Goal: Task Accomplishment & Management: Complete application form

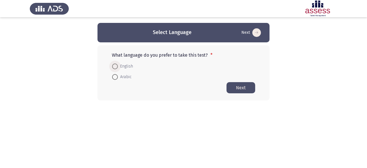
click at [119, 69] on span "English" at bounding box center [125, 66] width 15 height 7
click at [118, 69] on input "English" at bounding box center [115, 67] width 6 height 6
radio input "true"
click at [233, 88] on button "Next" at bounding box center [240, 87] width 29 height 11
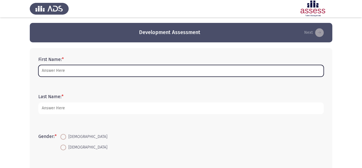
click at [206, 76] on input "First Name: *" at bounding box center [181, 71] width 286 height 12
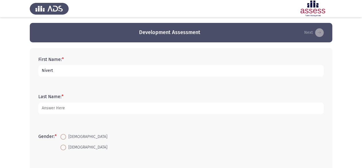
type input "Nivert"
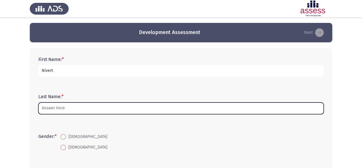
click at [138, 104] on input "Last Name: *" at bounding box center [181, 109] width 286 height 12
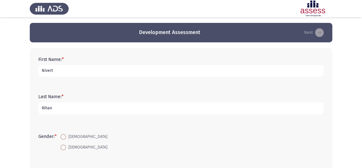
type input "Rihan"
click at [61, 138] on span at bounding box center [63, 137] width 6 height 6
click at [61, 138] on input "[DEMOGRAPHIC_DATA]" at bounding box center [63, 137] width 6 height 6
radio input "true"
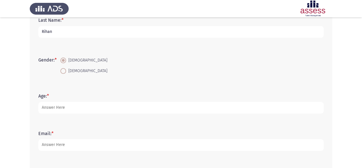
scroll to position [79, 0]
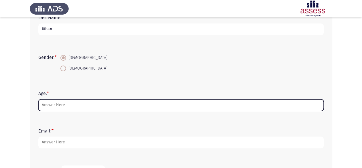
click at [50, 107] on input "Age: *" at bounding box center [181, 105] width 286 height 12
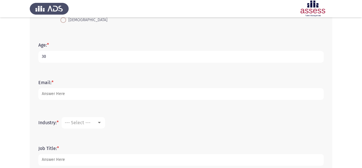
scroll to position [128, 0]
type input "30"
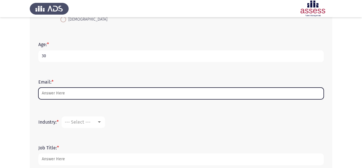
click at [46, 95] on input "Email: *" at bounding box center [181, 94] width 286 height 12
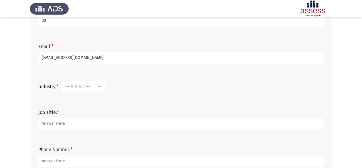
scroll to position [164, 0]
type input "[EMAIL_ADDRESS][DOMAIN_NAME]"
click at [83, 81] on mat-select "--- Select ---" at bounding box center [84, 85] width 44 height 11
click at [80, 84] on span "--- Select ---" at bounding box center [78, 85] width 26 height 5
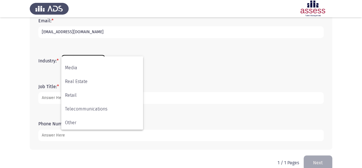
scroll to position [190, 0]
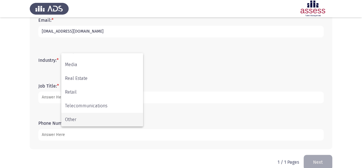
click at [72, 116] on span "Other" at bounding box center [102, 120] width 74 height 14
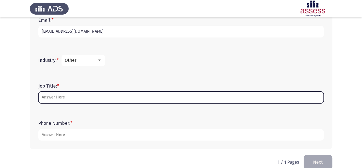
click at [81, 101] on input "Job Title: *" at bounding box center [181, 98] width 286 height 12
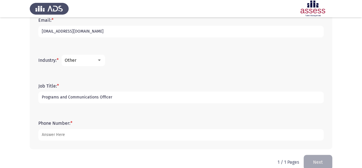
type input "Programs and Communications Officer"
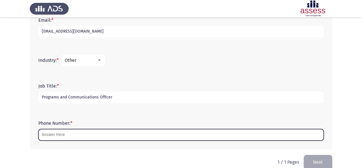
click at [81, 136] on input "Phone Number: *" at bounding box center [181, 135] width 286 height 12
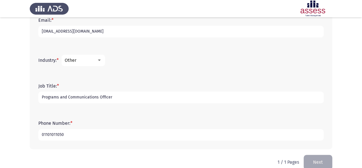
scroll to position [199, 0]
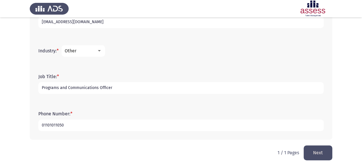
type input "01101011050"
click at [312, 152] on button "Next" at bounding box center [318, 153] width 29 height 15
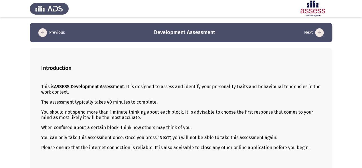
scroll to position [28, 0]
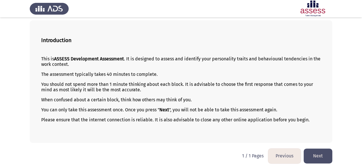
click at [320, 150] on button "Next" at bounding box center [318, 156] width 29 height 15
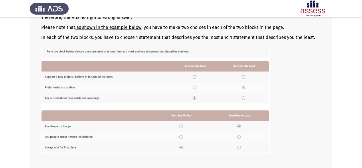
scroll to position [112, 0]
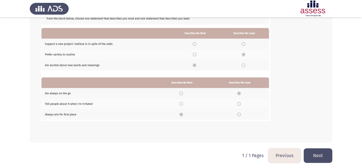
click at [313, 151] on button "Next" at bounding box center [318, 155] width 29 height 15
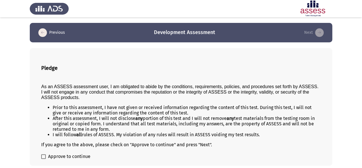
scroll to position [23, 0]
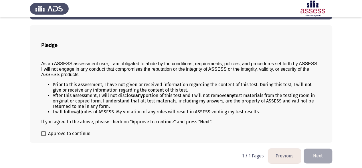
click at [43, 133] on span at bounding box center [43, 133] width 5 height 5
click at [43, 136] on input "Approve to continue" at bounding box center [43, 136] width 0 height 0
checkbox input "true"
click at [314, 152] on button "Next" at bounding box center [318, 156] width 29 height 15
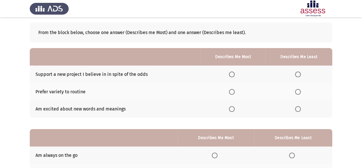
scroll to position [25, 0]
click at [233, 91] on span "Select an option" at bounding box center [232, 92] width 6 height 6
click at [233, 91] on input "Select an option" at bounding box center [232, 92] width 6 height 6
click at [300, 75] on span "Select an option" at bounding box center [298, 75] width 6 height 6
click at [300, 75] on input "Select an option" at bounding box center [298, 75] width 6 height 6
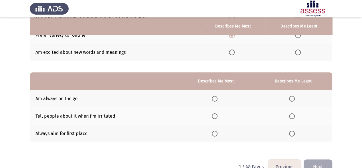
scroll to position [83, 0]
click at [216, 133] on span "Select an option" at bounding box center [215, 134] width 6 height 6
click at [216, 133] on input "Select an option" at bounding box center [215, 134] width 6 height 6
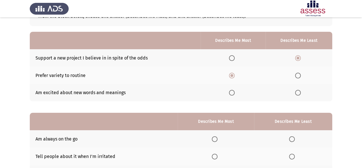
scroll to position [0, 0]
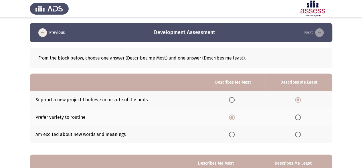
click at [297, 97] on span "Select an option" at bounding box center [298, 100] width 6 height 6
click at [297, 97] on input "Select an option" at bounding box center [298, 100] width 6 height 6
click at [231, 96] on th at bounding box center [233, 99] width 65 height 17
click at [299, 136] on span "Select an option" at bounding box center [298, 135] width 6 height 6
click at [299, 136] on input "Select an option" at bounding box center [298, 135] width 6 height 6
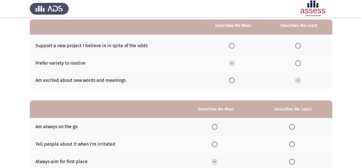
scroll to position [54, 0]
click at [234, 46] on span "Select an option" at bounding box center [232, 46] width 6 height 6
click at [234, 46] on input "Select an option" at bounding box center [232, 46] width 6 height 6
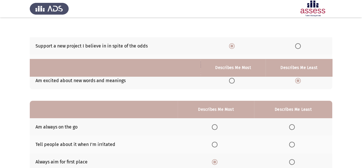
scroll to position [96, 0]
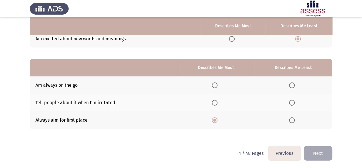
click at [289, 88] on th at bounding box center [293, 84] width 78 height 17
click at [293, 85] on span "Select an option" at bounding box center [292, 86] width 6 height 6
click at [293, 85] on input "Select an option" at bounding box center [292, 86] width 6 height 6
click at [331, 156] on button "Next" at bounding box center [318, 153] width 29 height 15
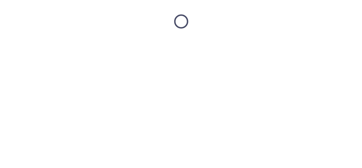
scroll to position [0, 0]
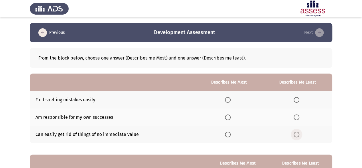
click at [297, 133] on span "Select an option" at bounding box center [297, 135] width 6 height 6
click at [297, 133] on input "Select an option" at bounding box center [297, 135] width 6 height 6
click at [230, 102] on span "Select an option" at bounding box center [228, 100] width 6 height 6
click at [230, 102] on input "Select an option" at bounding box center [228, 100] width 6 height 6
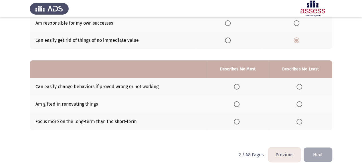
scroll to position [96, 0]
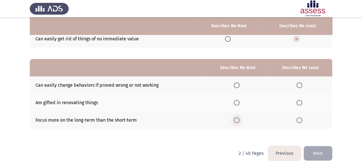
click at [238, 121] on span "Select an option" at bounding box center [237, 120] width 6 height 6
click at [238, 121] on input "Select an option" at bounding box center [237, 120] width 6 height 6
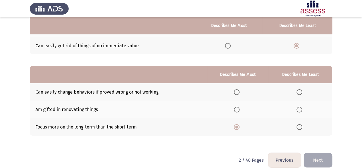
scroll to position [89, 0]
click at [302, 93] on span "Select an option" at bounding box center [300, 93] width 6 height 6
click at [302, 93] on input "Select an option" at bounding box center [300, 93] width 6 height 6
click at [311, 163] on button "Next" at bounding box center [318, 160] width 29 height 15
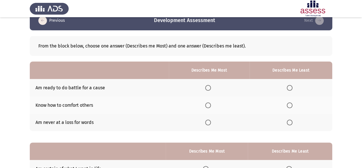
scroll to position [13, 0]
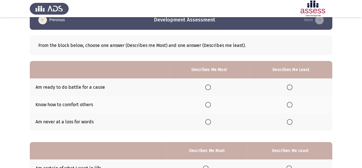
click at [289, 123] on span "Select an option" at bounding box center [290, 122] width 6 height 6
click at [289, 123] on input "Select an option" at bounding box center [290, 122] width 6 height 6
click at [209, 105] on span "Select an option" at bounding box center [208, 105] width 6 height 6
click at [209, 105] on input "Select an option" at bounding box center [208, 105] width 6 height 6
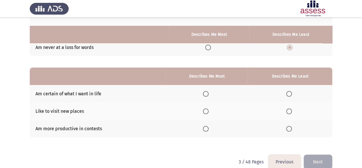
scroll to position [96, 0]
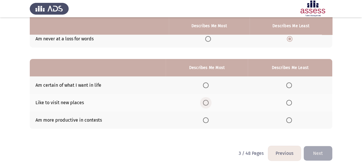
click at [206, 103] on span "Select an option" at bounding box center [206, 103] width 6 height 6
click at [206, 103] on input "Select an option" at bounding box center [206, 103] width 6 height 6
click at [211, 121] on label "Select an option" at bounding box center [207, 120] width 8 height 6
click at [209, 121] on input "Select an option" at bounding box center [206, 120] width 6 height 6
click at [289, 88] on th at bounding box center [290, 84] width 85 height 17
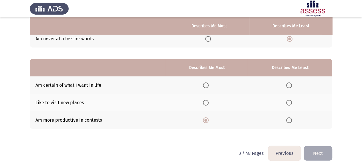
click at [289, 87] on span "Select an option" at bounding box center [289, 86] width 6 height 6
click at [289, 87] on input "Select an option" at bounding box center [289, 86] width 6 height 6
click at [320, 148] on button "Next" at bounding box center [318, 153] width 29 height 15
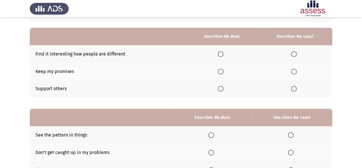
scroll to position [46, 0]
click at [221, 75] on th at bounding box center [222, 71] width 72 height 17
click at [221, 73] on span "Select an option" at bounding box center [221, 72] width 6 height 6
click at [221, 73] on input "Select an option" at bounding box center [221, 72] width 6 height 6
click at [299, 87] on label "Select an option" at bounding box center [295, 89] width 8 height 6
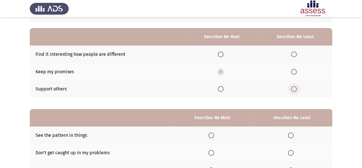
click at [297, 87] on input "Select an option" at bounding box center [294, 89] width 6 height 6
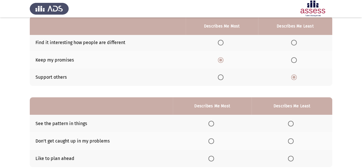
scroll to position [96, 0]
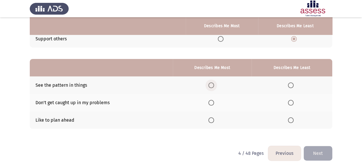
click at [212, 83] on span "Select an option" at bounding box center [212, 86] width 6 height 6
click at [212, 83] on input "Select an option" at bounding box center [212, 86] width 6 height 6
click at [215, 102] on label "Select an option" at bounding box center [213, 103] width 8 height 6
click at [214, 102] on input "Select an option" at bounding box center [212, 103] width 6 height 6
click at [289, 121] on span "Select an option" at bounding box center [291, 120] width 6 height 6
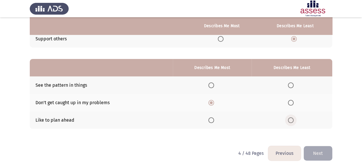
click at [289, 121] on input "Select an option" at bounding box center [291, 120] width 6 height 6
click at [316, 146] on button "Next" at bounding box center [318, 153] width 29 height 15
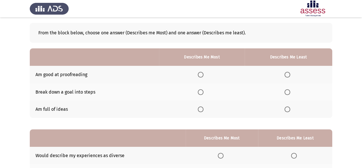
scroll to position [48, 0]
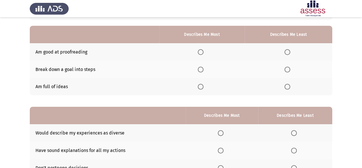
click at [201, 48] on th at bounding box center [202, 51] width 86 height 17
click at [204, 52] on span "Select an option" at bounding box center [201, 52] width 6 height 6
click at [204, 52] on input "Select an option" at bounding box center [201, 52] width 6 height 6
click at [292, 69] on label "Select an option" at bounding box center [289, 70] width 8 height 6
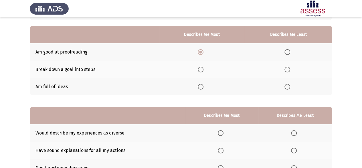
click at [290, 69] on input "Select an option" at bounding box center [288, 70] width 6 height 6
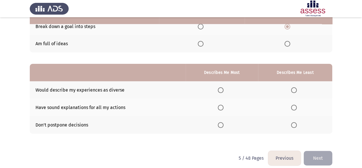
scroll to position [96, 0]
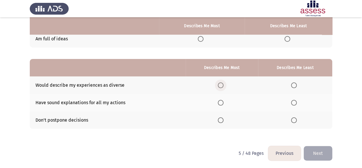
click at [221, 85] on span "Select an option" at bounding box center [221, 86] width 6 height 6
click at [221, 85] on input "Select an option" at bounding box center [221, 86] width 6 height 6
click at [294, 118] on span "Select an option" at bounding box center [294, 120] width 6 height 6
click at [294, 118] on input "Select an option" at bounding box center [294, 120] width 6 height 6
click at [320, 148] on button "Next" at bounding box center [318, 153] width 29 height 15
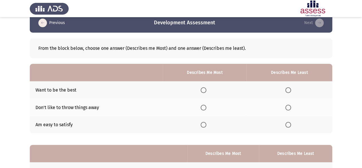
scroll to position [20, 0]
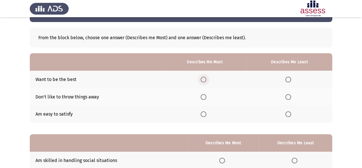
click at [206, 80] on span "Select an option" at bounding box center [204, 80] width 6 height 6
click at [206, 80] on input "Select an option" at bounding box center [204, 80] width 6 height 6
click at [204, 119] on th at bounding box center [205, 114] width 84 height 17
click at [204, 117] on th at bounding box center [205, 114] width 84 height 17
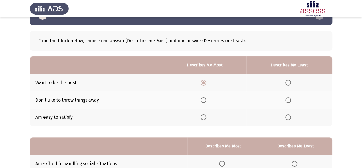
scroll to position [17, 0]
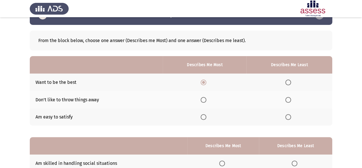
drag, startPoint x: 204, startPoint y: 99, endPoint x: 205, endPoint y: 94, distance: 5.3
click at [205, 94] on th at bounding box center [205, 99] width 84 height 17
click at [205, 99] on span "Select an option" at bounding box center [204, 100] width 6 height 6
click at [205, 99] on input "Select an option" at bounding box center [204, 100] width 6 height 6
click at [290, 80] on span "Select an option" at bounding box center [289, 83] width 6 height 6
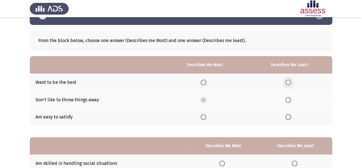
click at [290, 80] on input "Select an option" at bounding box center [289, 83] width 6 height 6
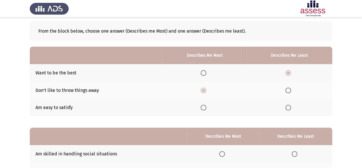
scroll to position [27, 0]
click at [205, 75] on span "Select an option" at bounding box center [204, 73] width 6 height 6
click at [205, 75] on input "Select an option" at bounding box center [204, 73] width 6 height 6
click at [293, 89] on label "Select an option" at bounding box center [290, 90] width 8 height 6
click at [291, 89] on input "Select an option" at bounding box center [289, 90] width 6 height 6
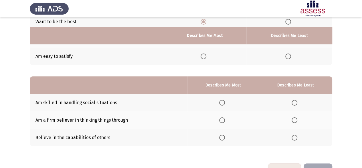
scroll to position [96, 0]
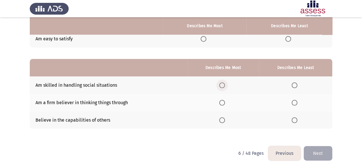
click at [224, 86] on span "Select an option" at bounding box center [222, 86] width 6 height 6
click at [224, 86] on input "Select an option" at bounding box center [222, 86] width 6 height 6
click at [299, 103] on label "Select an option" at bounding box center [296, 103] width 8 height 6
click at [298, 103] on input "Select an option" at bounding box center [295, 103] width 6 height 6
click at [321, 152] on button "Next" at bounding box center [318, 153] width 29 height 15
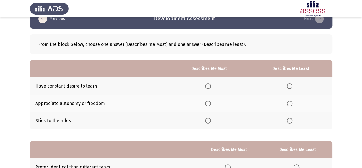
scroll to position [14, 0]
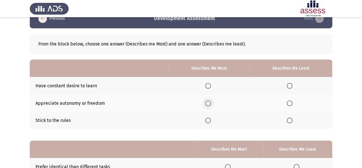
click at [207, 106] on span "Select an option" at bounding box center [208, 104] width 6 height 6
click at [207, 106] on input "Select an option" at bounding box center [208, 104] width 6 height 6
click at [287, 119] on th at bounding box center [291, 120] width 83 height 17
click at [290, 121] on span "Select an option" at bounding box center [290, 121] width 6 height 6
click at [290, 121] on input "Select an option" at bounding box center [290, 121] width 6 height 6
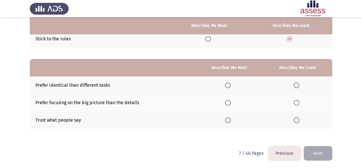
scroll to position [95, 0]
click at [299, 85] on span "Select an option" at bounding box center [297, 86] width 6 height 6
click at [299, 85] on input "Select an option" at bounding box center [297, 86] width 6 height 6
click at [226, 104] on span "Select an option" at bounding box center [228, 103] width 6 height 6
click at [226, 104] on input "Select an option" at bounding box center [228, 103] width 6 height 6
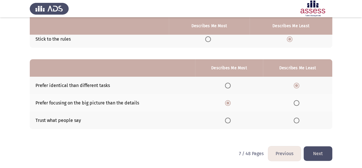
click at [322, 157] on button "Next" at bounding box center [318, 153] width 29 height 15
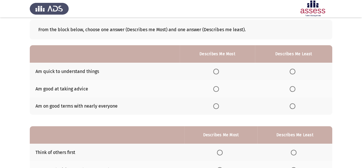
scroll to position [29, 0]
click at [214, 69] on th at bounding box center [217, 70] width 75 height 17
click at [215, 69] on span "Select an option" at bounding box center [216, 71] width 6 height 6
click at [215, 69] on input "Select an option" at bounding box center [216, 71] width 6 height 6
click at [221, 106] on label "Select an option" at bounding box center [217, 106] width 8 height 6
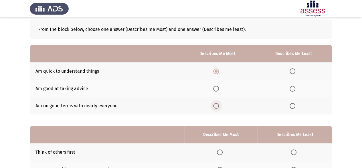
click at [219, 106] on input "Select an option" at bounding box center [216, 106] width 6 height 6
click at [290, 87] on th at bounding box center [293, 88] width 77 height 17
click at [290, 87] on span "Select an option" at bounding box center [293, 89] width 6 height 6
click at [290, 87] on input "Select an option" at bounding box center [293, 89] width 6 height 6
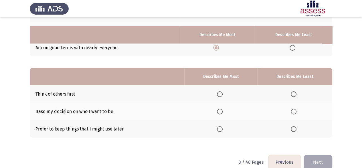
scroll to position [96, 0]
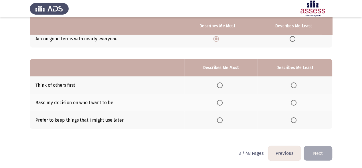
click at [218, 88] on th at bounding box center [220, 84] width 73 height 17
click at [221, 85] on span "Select an option" at bounding box center [220, 86] width 6 height 6
click at [221, 85] on input "Select an option" at bounding box center [220, 86] width 6 height 6
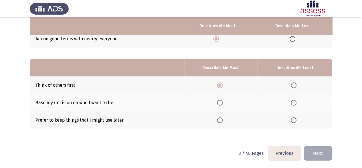
click at [296, 106] on th at bounding box center [295, 102] width 75 height 17
click at [284, 152] on button "Previous" at bounding box center [284, 153] width 33 height 15
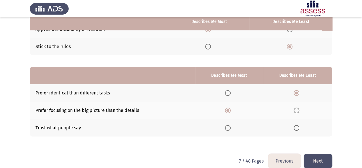
scroll to position [92, 0]
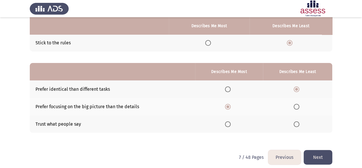
click at [274, 154] on button "Previous" at bounding box center [284, 157] width 33 height 15
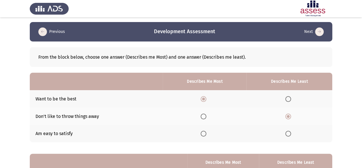
scroll to position [96, 0]
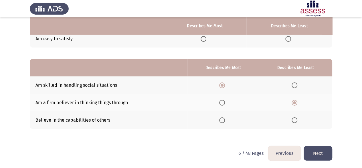
click at [311, 154] on button "Next" at bounding box center [318, 153] width 29 height 15
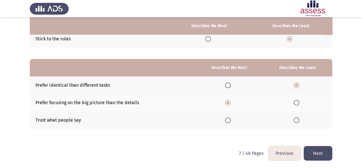
click at [316, 148] on button "Next" at bounding box center [318, 153] width 29 height 15
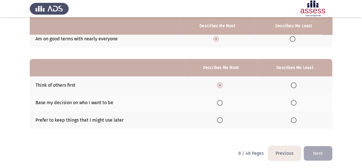
click at [290, 121] on th at bounding box center [295, 119] width 75 height 17
click at [293, 120] on span "Select an option" at bounding box center [294, 120] width 6 height 6
click at [293, 120] on input "Select an option" at bounding box center [294, 120] width 6 height 6
click at [315, 151] on button "Next" at bounding box center [318, 153] width 29 height 15
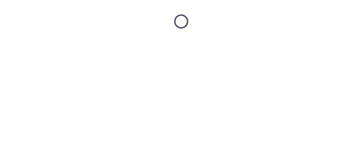
scroll to position [0, 0]
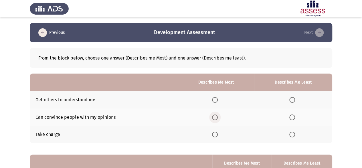
click at [220, 115] on label "Select an option" at bounding box center [216, 118] width 8 height 6
click at [218, 115] on input "Select an option" at bounding box center [215, 118] width 6 height 6
click at [303, 98] on th at bounding box center [293, 99] width 78 height 17
click at [289, 100] on th at bounding box center [293, 99] width 78 height 17
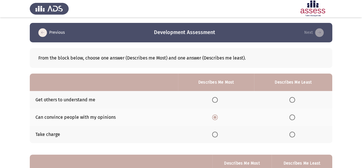
click at [289, 100] on th at bounding box center [293, 99] width 78 height 17
click at [294, 100] on span "Select an option" at bounding box center [293, 100] width 6 height 6
click at [294, 100] on input "Select an option" at bounding box center [293, 100] width 6 height 6
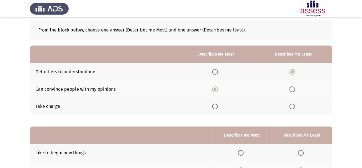
scroll to position [28, 0]
click at [216, 106] on span "Select an option" at bounding box center [215, 106] width 6 height 6
click at [216, 106] on input "Select an option" at bounding box center [215, 106] width 6 height 6
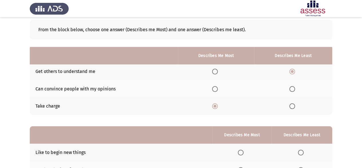
scroll to position [96, 0]
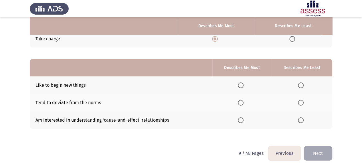
click at [298, 104] on span "Select an option" at bounding box center [301, 103] width 6 height 6
click at [298, 104] on input "Select an option" at bounding box center [301, 103] width 6 height 6
click at [245, 83] on label "Select an option" at bounding box center [242, 86] width 8 height 6
click at [244, 83] on input "Select an option" at bounding box center [241, 86] width 6 height 6
click at [315, 151] on button "Next" at bounding box center [318, 153] width 29 height 15
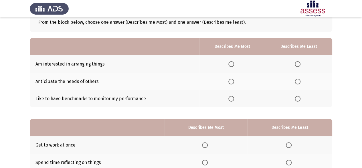
scroll to position [36, 0]
click at [296, 66] on span "Select an option" at bounding box center [298, 64] width 6 height 6
click at [296, 66] on input "Select an option" at bounding box center [298, 64] width 6 height 6
click at [233, 83] on span "Select an option" at bounding box center [232, 81] width 6 height 6
click at [233, 83] on input "Select an option" at bounding box center [232, 81] width 6 height 6
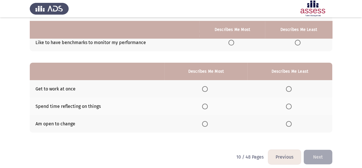
scroll to position [96, 0]
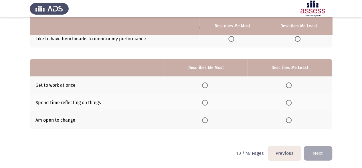
click at [207, 87] on span "Select an option" at bounding box center [205, 86] width 6 height 6
click at [207, 87] on input "Select an option" at bounding box center [205, 86] width 6 height 6
click at [294, 103] on label "Select an option" at bounding box center [290, 103] width 8 height 6
click at [292, 103] on input "Select an option" at bounding box center [289, 103] width 6 height 6
click at [323, 151] on button "Next" at bounding box center [318, 153] width 29 height 15
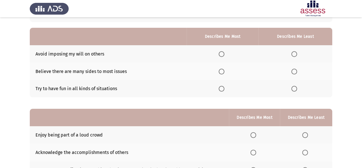
scroll to position [46, 0]
click at [222, 54] on span "Select an option" at bounding box center [222, 54] width 6 height 6
click at [222, 54] on input "Select an option" at bounding box center [222, 54] width 6 height 6
click at [295, 89] on span "Select an option" at bounding box center [295, 89] width 6 height 6
click at [295, 89] on input "Select an option" at bounding box center [295, 89] width 6 height 6
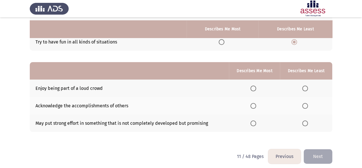
scroll to position [96, 0]
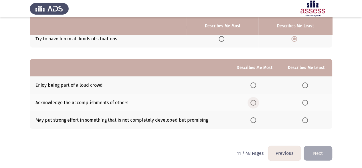
click at [252, 104] on span "Select an option" at bounding box center [254, 103] width 6 height 6
click at [252, 104] on input "Select an option" at bounding box center [254, 103] width 6 height 6
click at [306, 83] on span "Select an option" at bounding box center [306, 86] width 6 height 6
click at [306, 83] on input "Select an option" at bounding box center [306, 86] width 6 height 6
click at [310, 150] on button "Next" at bounding box center [318, 153] width 29 height 15
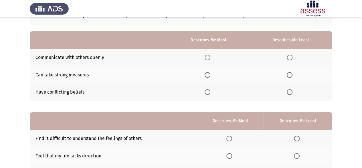
scroll to position [43, 0]
click at [207, 72] on span "Select an option" at bounding box center [208, 75] width 6 height 6
click at [207, 72] on input "Select an option" at bounding box center [208, 75] width 6 height 6
click at [289, 93] on span "Select an option" at bounding box center [290, 92] width 6 height 6
click at [289, 93] on input "Select an option" at bounding box center [290, 92] width 6 height 6
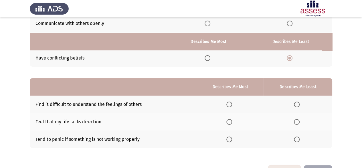
scroll to position [96, 0]
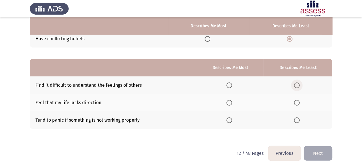
click at [302, 87] on label "Select an option" at bounding box center [298, 86] width 8 height 6
click at [300, 87] on input "Select an option" at bounding box center [297, 86] width 6 height 6
click at [296, 103] on span "Select an option" at bounding box center [297, 103] width 6 height 6
click at [296, 103] on input "Select an option" at bounding box center [297, 103] width 6 height 6
click at [299, 118] on span "Select an option" at bounding box center [297, 120] width 6 height 6
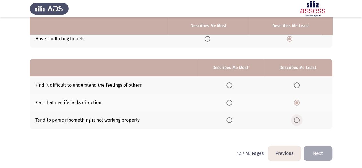
click at [299, 118] on input "Select an option" at bounding box center [297, 120] width 6 height 6
click at [231, 101] on span "Select an option" at bounding box center [230, 103] width 6 height 6
click at [231, 101] on input "Select an option" at bounding box center [230, 103] width 6 height 6
click at [322, 150] on button "Next" at bounding box center [318, 153] width 29 height 15
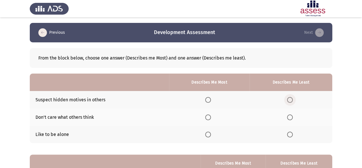
click at [290, 99] on span "Select an option" at bounding box center [290, 100] width 6 height 6
click at [290, 99] on input "Select an option" at bounding box center [290, 100] width 6 height 6
click at [207, 135] on span "Select an option" at bounding box center [208, 135] width 6 height 6
click at [207, 135] on input "Select an option" at bounding box center [208, 135] width 6 height 6
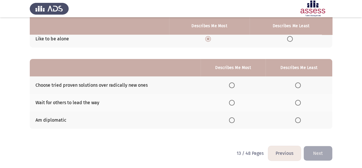
scroll to position [95, 0]
click at [298, 88] on span "Select an option" at bounding box center [298, 86] width 6 height 6
click at [298, 88] on input "Select an option" at bounding box center [298, 86] width 6 height 6
click at [302, 104] on label "Select an option" at bounding box center [299, 103] width 8 height 6
click at [301, 104] on input "Select an option" at bounding box center [298, 103] width 6 height 6
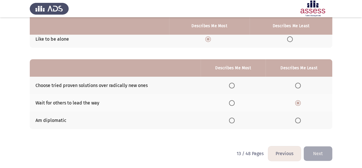
click at [229, 117] on th at bounding box center [233, 120] width 65 height 17
click at [234, 120] on span "Select an option" at bounding box center [232, 121] width 6 height 6
click at [234, 120] on input "Select an option" at bounding box center [232, 121] width 6 height 6
click at [314, 152] on button "Next" at bounding box center [318, 153] width 29 height 15
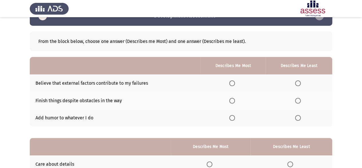
scroll to position [17, 0]
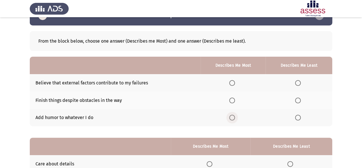
click at [235, 118] on label "Select an option" at bounding box center [233, 118] width 8 height 6
click at [235, 118] on input "Select an option" at bounding box center [232, 118] width 6 height 6
click at [298, 85] on span "Select an option" at bounding box center [298, 83] width 6 height 6
click at [298, 85] on input "Select an option" at bounding box center [298, 83] width 6 height 6
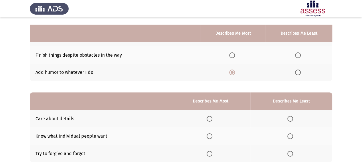
scroll to position [96, 0]
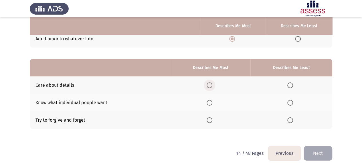
click at [209, 83] on span "Select an option" at bounding box center [210, 86] width 6 height 6
click at [209, 83] on input "Select an option" at bounding box center [210, 86] width 6 height 6
click at [289, 121] on span "Select an option" at bounding box center [291, 120] width 6 height 6
click at [289, 121] on input "Select an option" at bounding box center [291, 120] width 6 height 6
click at [325, 152] on button "Next" at bounding box center [318, 153] width 29 height 15
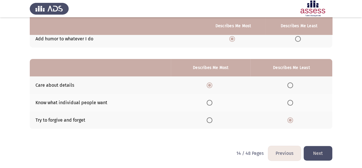
scroll to position [0, 0]
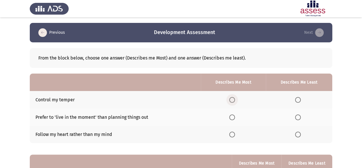
click at [232, 100] on span "Select an option" at bounding box center [232, 100] width 6 height 6
click at [232, 100] on input "Select an option" at bounding box center [232, 100] width 6 height 6
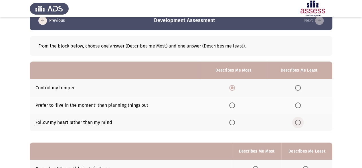
click at [299, 121] on span "Select an option" at bounding box center [298, 123] width 6 height 6
click at [299, 121] on input "Select an option" at bounding box center [298, 123] width 6 height 6
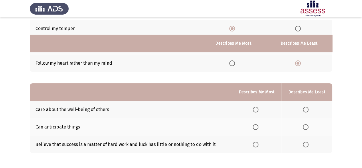
scroll to position [96, 0]
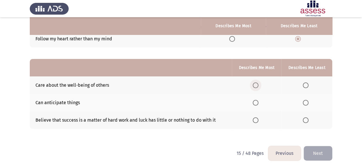
click at [258, 85] on span "Select an option" at bounding box center [256, 86] width 6 height 6
click at [258, 85] on input "Select an option" at bounding box center [256, 86] width 6 height 6
click at [306, 104] on span "Select an option" at bounding box center [306, 103] width 6 height 6
click at [306, 104] on input "Select an option" at bounding box center [306, 103] width 6 height 6
click at [312, 148] on button "Next" at bounding box center [318, 153] width 29 height 15
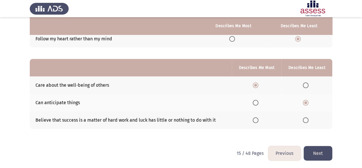
scroll to position [0, 0]
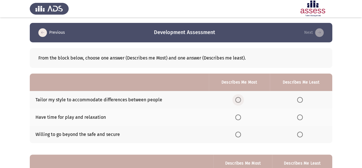
click at [240, 100] on span "Select an option" at bounding box center [238, 100] width 6 height 6
click at [240, 100] on input "Select an option" at bounding box center [238, 100] width 6 height 6
click at [303, 118] on span "Select an option" at bounding box center [300, 118] width 6 height 6
click at [303, 118] on input "Select an option" at bounding box center [300, 118] width 6 height 6
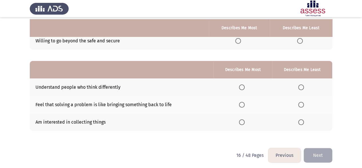
scroll to position [96, 0]
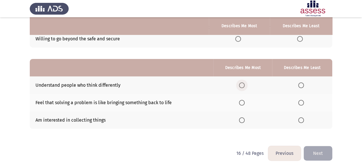
click at [241, 87] on span "Select an option" at bounding box center [242, 86] width 6 height 6
click at [241, 87] on input "Select an option" at bounding box center [242, 86] width 6 height 6
click at [303, 120] on span "Select an option" at bounding box center [301, 120] width 6 height 6
click at [303, 120] on input "Select an option" at bounding box center [301, 120] width 6 height 6
click at [245, 101] on span "Select an option" at bounding box center [242, 103] width 6 height 6
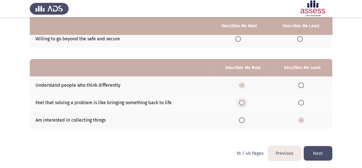
click at [245, 101] on input "Select an option" at bounding box center [242, 103] width 6 height 6
click at [329, 153] on button "Next" at bounding box center [318, 153] width 29 height 15
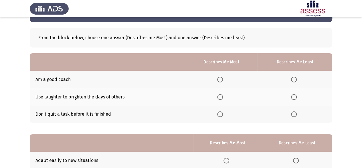
scroll to position [21, 0]
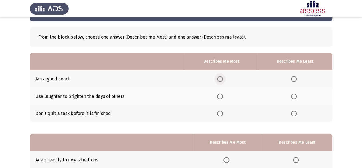
click at [222, 78] on span "Select an option" at bounding box center [220, 79] width 6 height 6
click at [222, 78] on input "Select an option" at bounding box center [220, 79] width 6 height 6
click at [223, 112] on span "Select an option" at bounding box center [220, 114] width 6 height 6
click at [223, 112] on input "Select an option" at bounding box center [220, 114] width 6 height 6
click at [296, 80] on span "Select an option" at bounding box center [294, 79] width 6 height 6
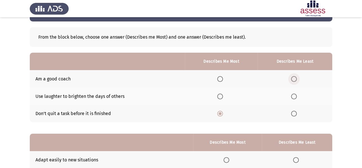
click at [296, 80] on input "Select an option" at bounding box center [294, 79] width 6 height 6
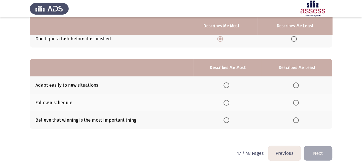
scroll to position [95, 0]
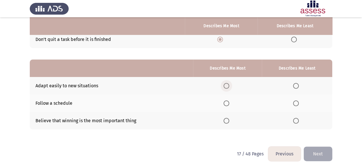
click at [229, 88] on span "Select an option" at bounding box center [227, 86] width 6 height 6
click at [229, 88] on input "Select an option" at bounding box center [227, 86] width 6 height 6
click at [298, 103] on span "Select an option" at bounding box center [296, 104] width 6 height 6
click at [298, 103] on input "Select an option" at bounding box center [296, 104] width 6 height 6
drag, startPoint x: 317, startPoint y: 145, endPoint x: 320, endPoint y: 150, distance: 5.4
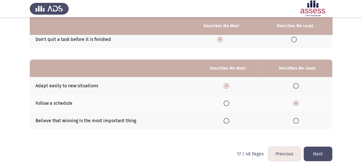
click at [320, 147] on div "Previous Development Assessment Next From the block below, choose one answer (D…" at bounding box center [181, 37] width 303 height 219
click at [320, 150] on button "Next" at bounding box center [318, 154] width 29 height 15
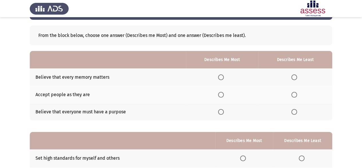
scroll to position [23, 0]
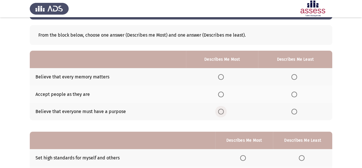
click at [221, 113] on span "Select an option" at bounding box center [221, 112] width 6 height 6
click at [221, 113] on input "Select an option" at bounding box center [221, 112] width 6 height 6
click at [296, 78] on span "Select an option" at bounding box center [295, 77] width 6 height 6
click at [296, 78] on input "Select an option" at bounding box center [295, 77] width 6 height 6
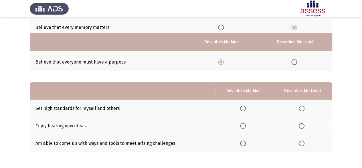
scroll to position [96, 0]
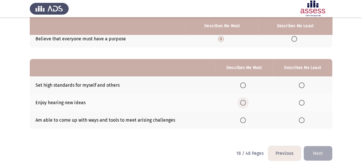
click at [248, 103] on label "Select an option" at bounding box center [244, 103] width 8 height 6
click at [246, 103] on input "Select an option" at bounding box center [243, 103] width 6 height 6
click at [305, 87] on span "Select an option" at bounding box center [302, 86] width 6 height 6
click at [305, 87] on input "Select an option" at bounding box center [302, 86] width 6 height 6
click at [240, 86] on th at bounding box center [244, 84] width 58 height 17
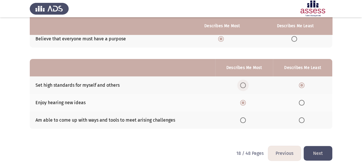
click at [243, 86] on span "Select an option" at bounding box center [243, 86] width 6 height 6
click at [243, 86] on input "Select an option" at bounding box center [243, 86] width 6 height 6
click at [303, 119] on span "Select an option" at bounding box center [302, 120] width 6 height 6
click at [303, 119] on input "Select an option" at bounding box center [302, 120] width 6 height 6
click at [322, 154] on button "Next" at bounding box center [318, 153] width 29 height 15
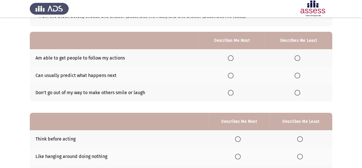
scroll to position [42, 0]
click at [231, 58] on span "Select an option" at bounding box center [231, 58] width 6 height 6
click at [231, 58] on input "Select an option" at bounding box center [231, 58] width 6 height 6
click at [301, 91] on span "Select an option" at bounding box center [298, 93] width 6 height 6
click at [301, 91] on input "Select an option" at bounding box center [298, 93] width 6 height 6
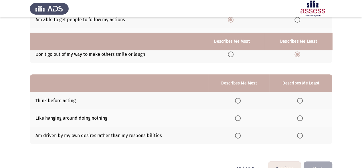
scroll to position [96, 0]
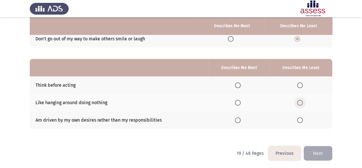
click at [298, 103] on span "Select an option" at bounding box center [300, 103] width 6 height 6
click at [298, 103] on input "Select an option" at bounding box center [300, 103] width 6 height 6
click at [243, 88] on th at bounding box center [239, 84] width 61 height 17
click at [241, 87] on span "Select an option" at bounding box center [238, 86] width 6 height 6
click at [241, 87] on input "Select an option" at bounding box center [238, 86] width 6 height 6
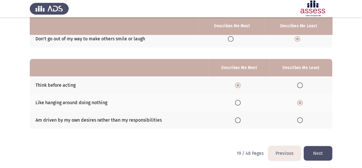
click at [294, 119] on th at bounding box center [301, 119] width 63 height 17
click at [303, 119] on label "Select an option" at bounding box center [301, 120] width 8 height 6
click at [303, 119] on input "Select an option" at bounding box center [300, 120] width 6 height 6
click at [320, 146] on button "Next" at bounding box center [318, 153] width 29 height 15
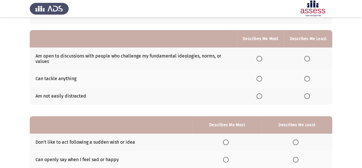
scroll to position [47, 0]
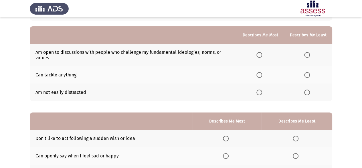
click at [257, 54] on th at bounding box center [260, 55] width 47 height 22
click at [260, 56] on span "Select an option" at bounding box center [260, 55] width 6 height 6
click at [260, 56] on input "Select an option" at bounding box center [260, 55] width 6 height 6
click at [308, 77] on span "Select an option" at bounding box center [308, 75] width 6 height 6
click at [308, 77] on input "Select an option" at bounding box center [308, 75] width 6 height 6
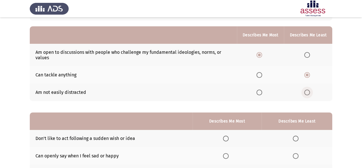
click at [305, 94] on span "Select an option" at bounding box center [308, 93] width 6 height 6
click at [305, 94] on input "Select an option" at bounding box center [308, 93] width 6 height 6
click at [265, 72] on label "Select an option" at bounding box center [261, 75] width 8 height 6
click at [262, 72] on input "Select an option" at bounding box center [260, 75] width 6 height 6
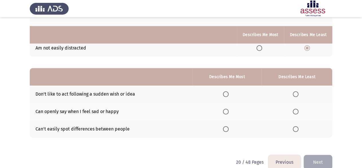
scroll to position [100, 0]
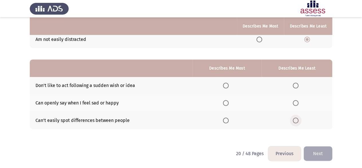
click at [298, 120] on span "Select an option" at bounding box center [296, 121] width 6 height 6
click at [298, 120] on input "Select an option" at bounding box center [296, 121] width 6 height 6
click at [228, 100] on span "Select an option" at bounding box center [226, 103] width 6 height 6
click at [228, 100] on input "Select an option" at bounding box center [226, 103] width 6 height 6
click at [330, 160] on html "Previous Development Assessment Next From the block below, choose one answer (D…" at bounding box center [181, 35] width 362 height 270
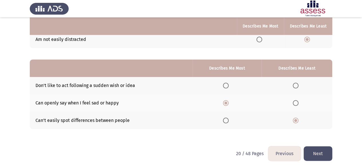
click at [324, 157] on button "Next" at bounding box center [318, 153] width 29 height 15
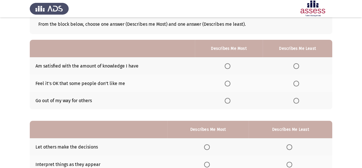
scroll to position [34, 0]
click at [296, 67] on span "Select an option" at bounding box center [297, 66] width 6 height 6
click at [296, 67] on input "Select an option" at bounding box center [297, 66] width 6 height 6
click at [233, 102] on label "Select an option" at bounding box center [229, 101] width 8 height 6
click at [231, 102] on input "Select an option" at bounding box center [228, 101] width 6 height 6
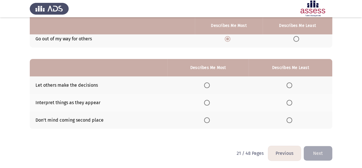
scroll to position [95, 0]
click at [292, 102] on span "Select an option" at bounding box center [290, 103] width 6 height 6
click at [292, 102] on input "Select an option" at bounding box center [290, 103] width 6 height 6
click at [211, 118] on label "Select an option" at bounding box center [208, 121] width 8 height 6
click at [210, 118] on input "Select an option" at bounding box center [207, 121] width 6 height 6
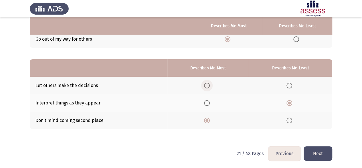
click at [207, 86] on span "Select an option" at bounding box center [207, 86] width 6 height 6
click at [207, 86] on input "Select an option" at bounding box center [207, 86] width 6 height 6
click at [292, 121] on span "Select an option" at bounding box center [290, 121] width 6 height 6
click at [292, 121] on input "Select an option" at bounding box center [290, 121] width 6 height 6
click at [291, 104] on span "Select an option" at bounding box center [290, 103] width 6 height 6
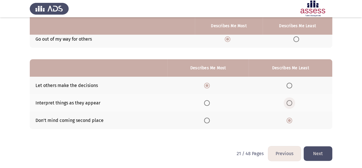
click at [291, 104] on input "Select an option" at bounding box center [290, 103] width 6 height 6
click at [210, 119] on span "Select an option" at bounding box center [207, 121] width 6 height 6
click at [210, 119] on input "Select an option" at bounding box center [207, 121] width 6 height 6
click at [208, 91] on th at bounding box center [208, 85] width 81 height 17
click at [207, 86] on span "Select an option" at bounding box center [207, 86] width 0 height 0
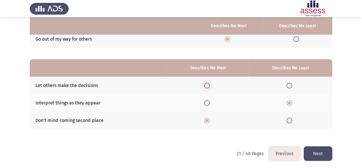
click at [208, 85] on input "Select an option" at bounding box center [207, 86] width 6 height 6
click at [323, 149] on button "Next" at bounding box center [318, 153] width 29 height 15
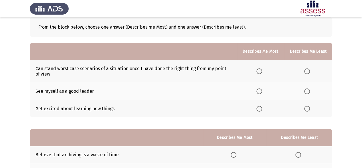
scroll to position [0, 0]
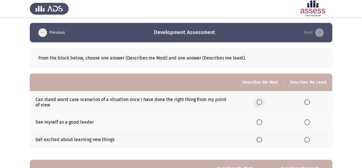
click at [262, 101] on span "Select an option" at bounding box center [260, 102] width 6 height 6
click at [262, 101] on input "Select an option" at bounding box center [260, 102] width 6 height 6
click at [259, 122] on span "Select an option" at bounding box center [260, 122] width 6 height 6
click at [259, 122] on input "Select an option" at bounding box center [260, 122] width 6 height 6
click at [313, 100] on label "Select an option" at bounding box center [309, 102] width 8 height 6
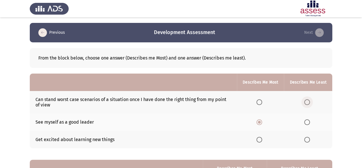
click at [310, 100] on input "Select an option" at bounding box center [308, 102] width 6 height 6
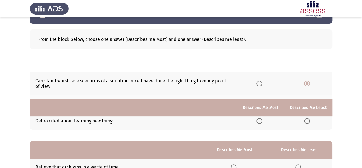
scroll to position [100, 0]
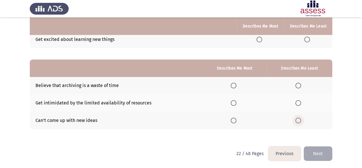
click at [298, 118] on span "Select an option" at bounding box center [299, 121] width 6 height 6
click at [298, 118] on input "Select an option" at bounding box center [299, 121] width 6 height 6
click at [232, 102] on span "Select an option" at bounding box center [234, 103] width 6 height 6
click at [232, 102] on input "Select an option" at bounding box center [234, 103] width 6 height 6
click at [314, 146] on button "Next" at bounding box center [318, 153] width 29 height 15
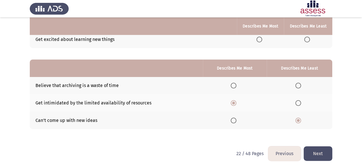
scroll to position [0, 0]
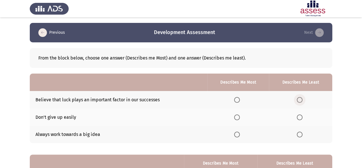
click at [298, 98] on span "Select an option" at bounding box center [300, 100] width 6 height 6
click at [298, 98] on input "Select an option" at bounding box center [300, 100] width 6 height 6
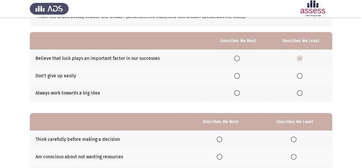
scroll to position [41, 0]
click at [236, 74] on span "Select an option" at bounding box center [237, 76] width 6 height 6
click at [236, 74] on input "Select an option" at bounding box center [237, 76] width 6 height 6
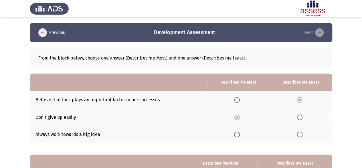
scroll to position [96, 0]
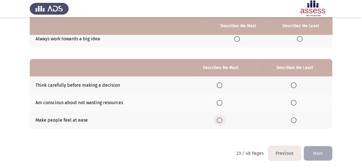
click at [221, 118] on span "Select an option" at bounding box center [220, 120] width 6 height 6
click at [221, 118] on input "Select an option" at bounding box center [220, 120] width 6 height 6
click at [296, 83] on span "Select an option" at bounding box center [294, 86] width 6 height 6
click at [296, 83] on input "Select an option" at bounding box center [294, 86] width 6 height 6
click at [294, 100] on span "Select an option" at bounding box center [294, 103] width 6 height 6
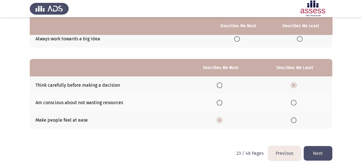
click at [294, 100] on input "Select an option" at bounding box center [294, 103] width 6 height 6
click at [298, 83] on label "Select an option" at bounding box center [295, 86] width 8 height 6
click at [297, 83] on input "Select an option" at bounding box center [294, 86] width 6 height 6
click at [294, 100] on span "Select an option" at bounding box center [294, 103] width 6 height 6
click at [294, 100] on input "Select an option" at bounding box center [294, 103] width 6 height 6
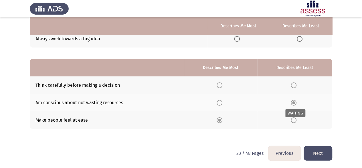
click at [294, 100] on span "Select an option" at bounding box center [294, 103] width 6 height 6
click at [223, 83] on span "Select an option" at bounding box center [220, 86] width 6 height 6
click at [223, 83] on input "Select an option" at bounding box center [220, 86] width 6 height 6
click at [329, 157] on button "Next" at bounding box center [318, 153] width 29 height 15
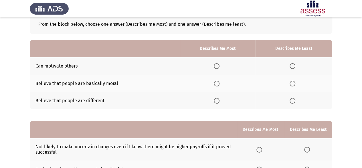
scroll to position [34, 0]
click at [216, 67] on span "Select an option" at bounding box center [217, 66] width 6 height 6
click at [216, 67] on input "Select an option" at bounding box center [217, 66] width 6 height 6
click at [292, 102] on span "Select an option" at bounding box center [293, 101] width 6 height 6
click at [292, 102] on input "Select an option" at bounding box center [293, 101] width 6 height 6
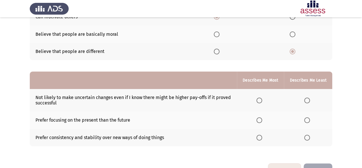
scroll to position [100, 0]
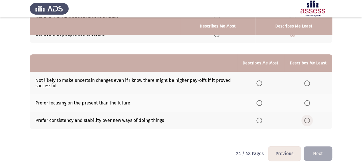
click at [310, 120] on span "Select an option" at bounding box center [308, 121] width 6 height 6
click at [310, 120] on input "Select an option" at bounding box center [308, 121] width 6 height 6
click at [262, 102] on span "Select an option" at bounding box center [260, 103] width 6 height 6
click at [262, 102] on input "Select an option" at bounding box center [260, 103] width 6 height 6
click at [308, 81] on span "Select an option" at bounding box center [308, 83] width 6 height 6
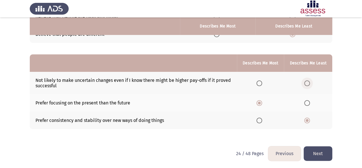
click at [308, 81] on input "Select an option" at bounding box center [308, 83] width 6 height 6
click at [308, 106] on th at bounding box center [308, 102] width 48 height 17
click at [307, 103] on span "Select an option" at bounding box center [307, 103] width 0 height 0
click at [308, 102] on input "Select an option" at bounding box center [308, 103] width 6 height 6
click at [307, 120] on span "Select an option" at bounding box center [308, 121] width 6 height 6
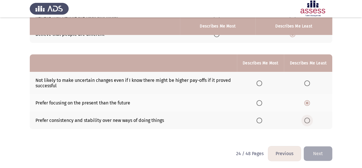
click at [307, 120] on input "Select an option" at bounding box center [308, 121] width 6 height 6
click at [259, 80] on span "Select an option" at bounding box center [260, 83] width 6 height 6
click at [259, 80] on input "Select an option" at bounding box center [260, 83] width 6 height 6
click at [313, 156] on button "Next" at bounding box center [318, 153] width 29 height 15
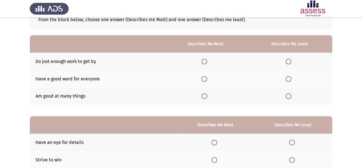
scroll to position [40, 0]
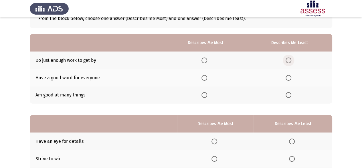
click at [292, 62] on span "Select an option" at bounding box center [289, 61] width 6 height 6
click at [292, 62] on input "Select an option" at bounding box center [289, 61] width 6 height 6
click at [206, 96] on span "Select an option" at bounding box center [205, 95] width 6 height 6
click at [206, 96] on input "Select an option" at bounding box center [205, 95] width 6 height 6
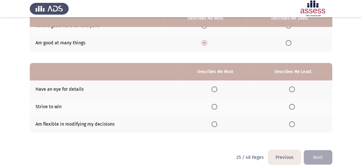
scroll to position [96, 0]
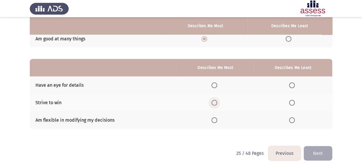
click at [215, 103] on span "Select an option" at bounding box center [215, 103] width 6 height 6
click at [215, 103] on input "Select an option" at bounding box center [215, 103] width 6 height 6
click at [293, 89] on th at bounding box center [293, 84] width 79 height 17
click at [293, 86] on span "Select an option" at bounding box center [292, 86] width 6 height 6
click at [293, 86] on input "Select an option" at bounding box center [292, 86] width 6 height 6
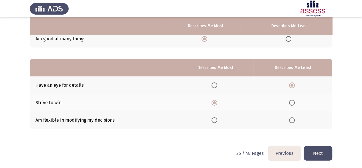
click at [292, 124] on th at bounding box center [293, 119] width 79 height 17
click at [292, 121] on span "Select an option" at bounding box center [292, 120] width 6 height 6
click at [292, 121] on input "Select an option" at bounding box center [292, 120] width 6 height 6
click at [320, 160] on html "Previous Development Assessment Next From the block below, choose one answer (D…" at bounding box center [181, 36] width 362 height 265
click at [318, 156] on button "Next" at bounding box center [318, 153] width 29 height 15
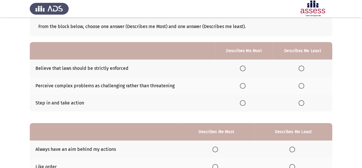
scroll to position [32, 0]
click at [301, 70] on span "Select an option" at bounding box center [302, 68] width 6 height 6
click at [301, 70] on input "Select an option" at bounding box center [302, 68] width 6 height 6
click at [243, 85] on span "Select an option" at bounding box center [243, 86] width 6 height 6
click at [243, 85] on input "Select an option" at bounding box center [243, 86] width 6 height 6
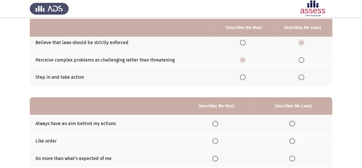
scroll to position [60, 0]
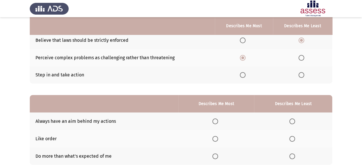
click at [240, 71] on th at bounding box center [244, 74] width 58 height 17
click at [245, 76] on span "Select an option" at bounding box center [243, 75] width 6 height 6
click at [245, 76] on input "Select an option" at bounding box center [243, 75] width 6 height 6
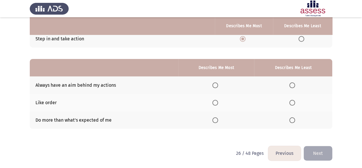
click at [214, 122] on th at bounding box center [216, 119] width 76 height 17
click at [216, 86] on span "Select an option" at bounding box center [216, 86] width 6 height 6
click at [216, 86] on input "Select an option" at bounding box center [216, 86] width 6 height 6
click at [295, 104] on span "Select an option" at bounding box center [293, 103] width 6 height 6
click at [295, 104] on input "Select an option" at bounding box center [293, 103] width 6 height 6
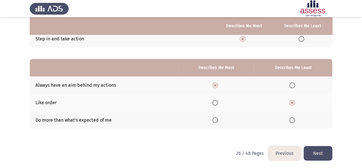
click at [312, 159] on button "Next" at bounding box center [318, 153] width 29 height 15
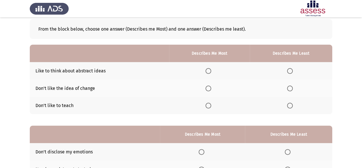
scroll to position [29, 0]
click at [291, 104] on span "Select an option" at bounding box center [290, 106] width 6 height 6
click at [291, 104] on input "Select an option" at bounding box center [290, 106] width 6 height 6
click at [211, 73] on span "Select an option" at bounding box center [209, 71] width 6 height 6
click at [211, 73] on input "Select an option" at bounding box center [209, 71] width 6 height 6
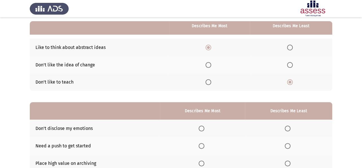
scroll to position [96, 0]
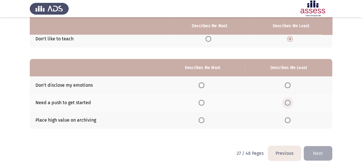
click at [286, 100] on span "Select an option" at bounding box center [288, 103] width 6 height 6
click at [286, 100] on input "Select an option" at bounding box center [288, 103] width 6 height 6
click at [205, 117] on span "Select an option" at bounding box center [202, 120] width 6 height 6
click at [205, 117] on input "Select an option" at bounding box center [202, 120] width 6 height 6
click at [314, 152] on button "Next" at bounding box center [318, 153] width 29 height 15
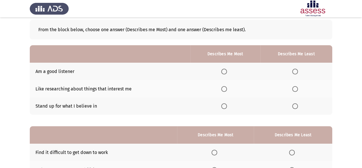
scroll to position [29, 0]
click at [224, 70] on span "Select an option" at bounding box center [224, 71] width 6 height 6
click at [224, 70] on input "Select an option" at bounding box center [224, 71] width 6 height 6
click at [225, 107] on span "Select an option" at bounding box center [224, 106] width 6 height 6
click at [225, 107] on input "Select an option" at bounding box center [224, 106] width 6 height 6
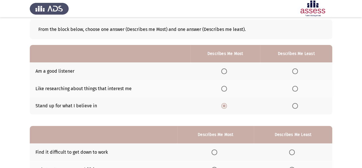
click at [298, 86] on span "Select an option" at bounding box center [295, 89] width 6 height 6
click at [298, 86] on input "Select an option" at bounding box center [295, 89] width 6 height 6
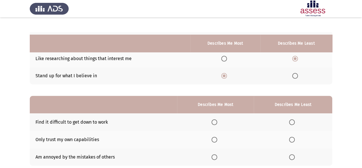
scroll to position [96, 0]
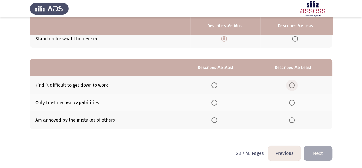
click at [290, 85] on span "Select an option" at bounding box center [292, 86] width 6 height 6
click at [290, 85] on input "Select an option" at bounding box center [292, 86] width 6 height 6
click at [294, 100] on span "Select an option" at bounding box center [292, 103] width 6 height 6
click at [294, 100] on input "Select an option" at bounding box center [292, 103] width 6 height 6
click at [217, 86] on span "Select an option" at bounding box center [215, 86] width 6 height 6
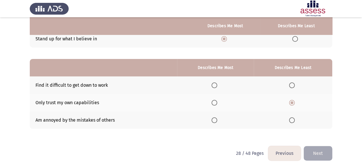
click at [217, 86] on input "Select an option" at bounding box center [215, 86] width 6 height 6
click at [215, 121] on span "Select an option" at bounding box center [215, 120] width 6 height 6
click at [215, 121] on input "Select an option" at bounding box center [215, 120] width 6 height 6
click at [315, 148] on button "Next" at bounding box center [318, 153] width 29 height 15
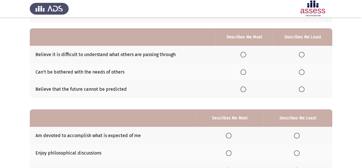
scroll to position [45, 0]
click at [246, 87] on span "Select an option" at bounding box center [244, 90] width 6 height 6
click at [246, 87] on input "Select an option" at bounding box center [244, 90] width 6 height 6
click at [303, 70] on span "Select an option" at bounding box center [302, 73] width 6 height 6
click at [303, 70] on input "Select an option" at bounding box center [302, 73] width 6 height 6
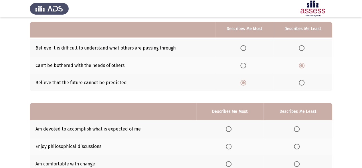
scroll to position [96, 0]
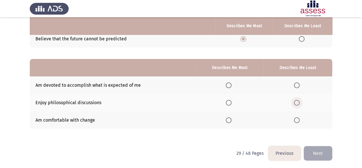
click at [299, 103] on span "Select an option" at bounding box center [297, 103] width 6 height 6
click at [299, 103] on input "Select an option" at bounding box center [297, 103] width 6 height 6
click at [227, 82] on th at bounding box center [230, 84] width 67 height 17
click at [228, 85] on span "Select an option" at bounding box center [229, 86] width 6 height 6
click at [228, 85] on input "Select an option" at bounding box center [229, 86] width 6 height 6
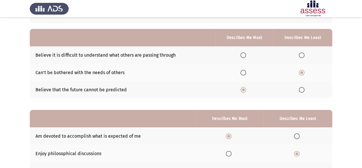
scroll to position [44, 0]
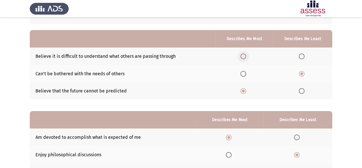
click at [243, 56] on span "Select an option" at bounding box center [244, 57] width 6 height 6
click at [243, 56] on input "Select an option" at bounding box center [244, 57] width 6 height 6
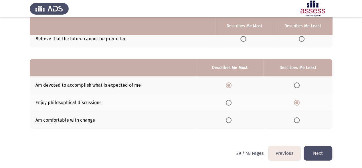
scroll to position [95, 0]
click at [318, 150] on button "Next" at bounding box center [318, 153] width 29 height 15
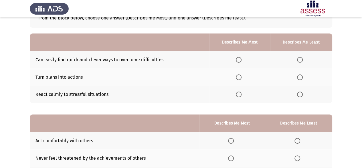
scroll to position [40, 0]
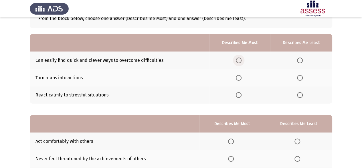
click at [237, 62] on span "Select an option" at bounding box center [239, 61] width 6 height 6
click at [237, 62] on input "Select an option" at bounding box center [239, 61] width 6 height 6
click at [239, 93] on span "Select an option" at bounding box center [239, 95] width 6 height 6
click at [239, 93] on input "Select an option" at bounding box center [239, 95] width 6 height 6
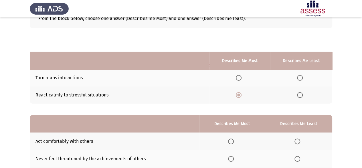
scroll to position [96, 0]
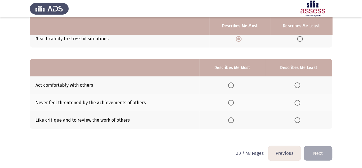
click at [234, 86] on span "Select an option" at bounding box center [231, 86] width 6 height 6
click at [234, 86] on input "Select an option" at bounding box center [231, 86] width 6 height 6
click at [231, 103] on span "Select an option" at bounding box center [231, 103] width 6 height 6
click at [231, 103] on input "Select an option" at bounding box center [231, 103] width 6 height 6
click at [232, 118] on span "Select an option" at bounding box center [231, 120] width 6 height 6
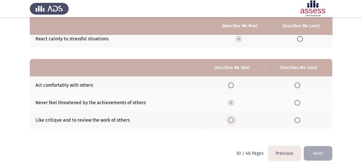
click at [232, 118] on input "Select an option" at bounding box center [231, 120] width 6 height 6
click at [297, 86] on span "Select an option" at bounding box center [298, 86] width 6 height 6
click at [297, 86] on input "Select an option" at bounding box center [298, 86] width 6 height 6
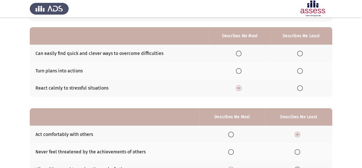
scroll to position [47, 0]
click at [241, 72] on span "Select an option" at bounding box center [239, 71] width 6 height 6
click at [241, 72] on input "Select an option" at bounding box center [239, 71] width 6 height 6
click at [300, 84] on th at bounding box center [301, 87] width 62 height 17
click at [301, 89] on span "Select an option" at bounding box center [300, 88] width 6 height 6
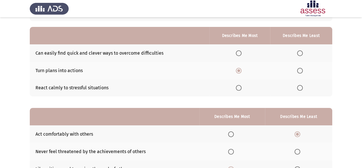
click at [301, 89] on input "Select an option" at bounding box center [300, 88] width 6 height 6
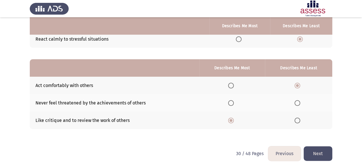
scroll to position [95, 0]
click at [323, 155] on button "Next" at bounding box center [318, 153] width 29 height 15
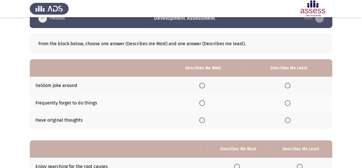
scroll to position [14, 0]
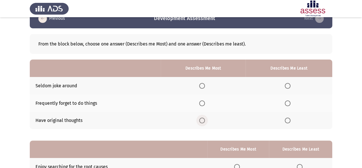
click at [203, 120] on span "Select an option" at bounding box center [202, 121] width 6 height 6
click at [203, 120] on input "Select an option" at bounding box center [202, 121] width 6 height 6
click at [289, 103] on span "Select an option" at bounding box center [288, 104] width 6 height 6
click at [289, 103] on input "Select an option" at bounding box center [288, 104] width 6 height 6
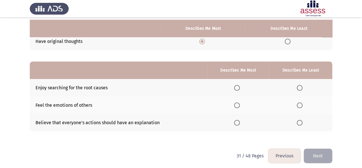
scroll to position [93, 0]
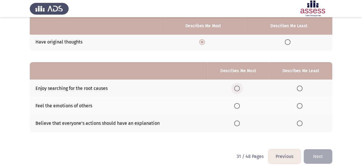
click at [237, 87] on span "Select an option" at bounding box center [237, 89] width 6 height 6
click at [237, 87] on input "Select an option" at bounding box center [237, 89] width 6 height 6
click at [303, 104] on label "Select an option" at bounding box center [301, 106] width 8 height 6
click at [303, 104] on input "Select an option" at bounding box center [300, 106] width 6 height 6
click at [316, 154] on button "Next" at bounding box center [318, 156] width 29 height 15
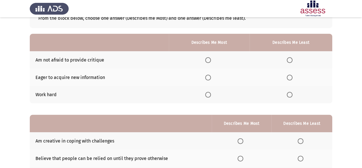
scroll to position [40, 0]
click at [209, 94] on span "Select an option" at bounding box center [208, 95] width 6 height 6
click at [209, 94] on input "Select an option" at bounding box center [208, 95] width 6 height 6
click at [292, 60] on span "Select an option" at bounding box center [290, 60] width 6 height 6
click at [292, 60] on input "Select an option" at bounding box center [290, 60] width 6 height 6
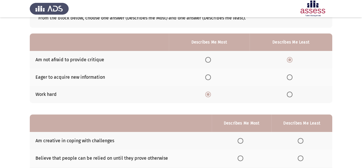
click at [287, 74] on th at bounding box center [291, 76] width 83 height 17
click at [288, 75] on span "Select an option" at bounding box center [290, 77] width 6 height 6
click at [288, 75] on input "Select an option" at bounding box center [290, 77] width 6 height 6
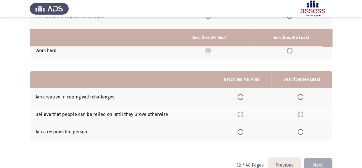
scroll to position [96, 0]
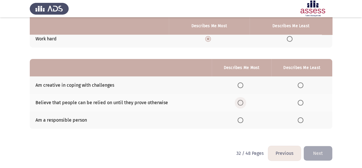
click at [243, 102] on span "Select an option" at bounding box center [241, 103] width 6 height 6
click at [243, 102] on input "Select an option" at bounding box center [241, 103] width 6 height 6
click at [299, 85] on span "Select an option" at bounding box center [301, 86] width 6 height 6
click at [299, 85] on input "Select an option" at bounding box center [301, 86] width 6 height 6
click at [240, 88] on th at bounding box center [242, 84] width 60 height 17
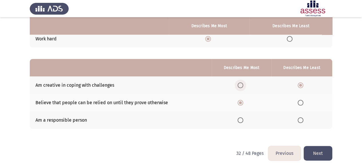
click at [241, 86] on span "Select an option" at bounding box center [241, 86] width 6 height 6
click at [241, 86] on input "Select an option" at bounding box center [241, 86] width 6 height 6
click at [298, 104] on span "Select an option" at bounding box center [301, 103] width 6 height 6
click at [298, 104] on input "Select an option" at bounding box center [301, 103] width 6 height 6
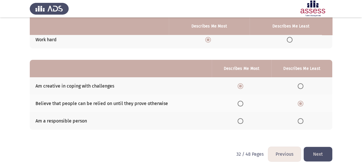
scroll to position [95, 0]
click at [303, 82] on th at bounding box center [302, 85] width 61 height 17
click at [301, 86] on span "Select an option" at bounding box center [301, 86] width 6 height 6
click at [301, 86] on input "Select an option" at bounding box center [301, 86] width 6 height 6
click at [240, 121] on span "Select an option" at bounding box center [241, 121] width 6 height 6
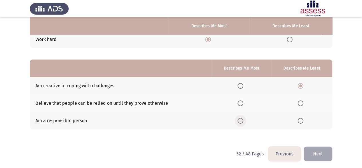
click at [240, 121] on input "Select an option" at bounding box center [241, 121] width 6 height 6
click at [243, 83] on span "Select an option" at bounding box center [241, 86] width 6 height 6
click at [243, 83] on input "Select an option" at bounding box center [241, 86] width 6 height 6
click at [300, 105] on span "Select an option" at bounding box center [301, 104] width 6 height 6
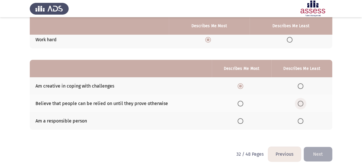
click at [300, 105] on input "Select an option" at bounding box center [301, 104] width 6 height 6
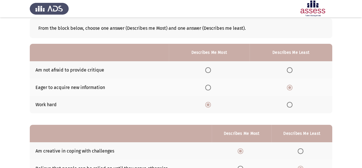
scroll to position [96, 0]
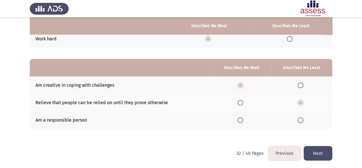
click at [322, 150] on button "Next" at bounding box center [318, 153] width 29 height 15
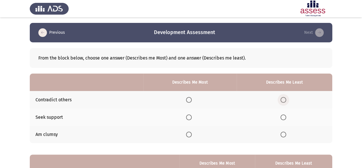
click at [283, 99] on span "Select an option" at bounding box center [284, 100] width 6 height 6
click at [283, 99] on input "Select an option" at bounding box center [284, 100] width 6 height 6
click at [283, 135] on span "Select an option" at bounding box center [284, 135] width 6 height 6
click at [283, 135] on input "Select an option" at bounding box center [284, 135] width 6 height 6
click at [190, 120] on span "Select an option" at bounding box center [189, 118] width 6 height 6
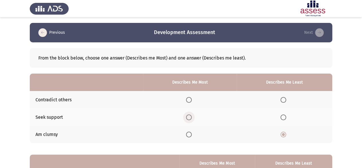
click at [190, 120] on input "Select an option" at bounding box center [189, 118] width 6 height 6
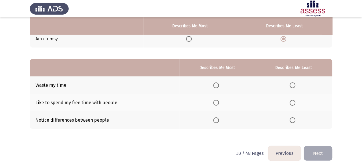
scroll to position [95, 0]
click at [293, 84] on span "Select an option" at bounding box center [293, 86] width 6 height 6
click at [293, 84] on input "Select an option" at bounding box center [293, 86] width 6 height 6
click at [216, 101] on span "Select an option" at bounding box center [216, 103] width 6 height 6
click at [216, 101] on input "Select an option" at bounding box center [216, 103] width 6 height 6
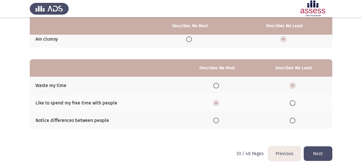
click at [318, 146] on button "Next" at bounding box center [318, 153] width 29 height 15
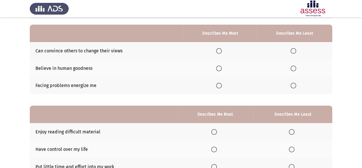
scroll to position [49, 0]
click at [219, 49] on span "Select an option" at bounding box center [219, 51] width 6 height 6
click at [219, 49] on input "Select an option" at bounding box center [219, 51] width 6 height 6
click at [296, 84] on span "Select an option" at bounding box center [294, 86] width 6 height 6
click at [296, 84] on input "Select an option" at bounding box center [294, 86] width 6 height 6
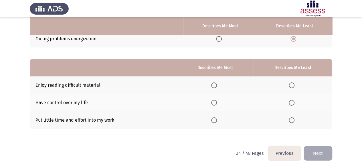
scroll to position [95, 0]
click at [293, 121] on span "Select an option" at bounding box center [292, 121] width 6 height 6
click at [293, 121] on input "Select an option" at bounding box center [292, 121] width 6 height 6
click at [213, 100] on span "Select an option" at bounding box center [214, 103] width 6 height 6
click at [213, 100] on input "Select an option" at bounding box center [214, 103] width 6 height 6
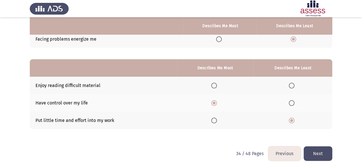
click at [188, 130] on div "From the block below, choose one answer (Describes me Most) and one answer (Des…" at bounding box center [181, 44] width 303 height 194
click at [321, 148] on button "Next" at bounding box center [318, 153] width 29 height 15
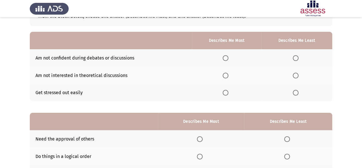
scroll to position [42, 0]
click at [294, 55] on span "Select an option" at bounding box center [296, 58] width 6 height 6
click at [294, 55] on input "Select an option" at bounding box center [296, 58] width 6 height 6
click at [291, 91] on th at bounding box center [297, 92] width 71 height 17
click at [227, 72] on span "Select an option" at bounding box center [226, 75] width 6 height 6
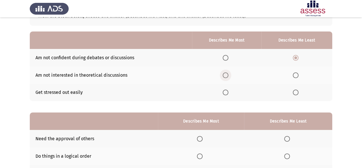
click at [227, 72] on input "Select an option" at bounding box center [226, 75] width 6 height 6
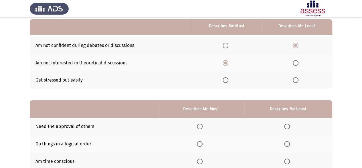
scroll to position [96, 0]
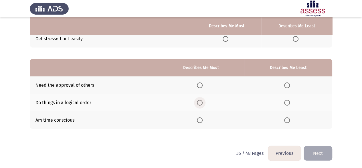
click at [199, 100] on span "Select an option" at bounding box center [200, 103] width 6 height 6
click at [199, 100] on input "Select an option" at bounding box center [200, 103] width 6 height 6
click at [288, 85] on span "Select an option" at bounding box center [287, 86] width 6 height 6
click at [288, 85] on input "Select an option" at bounding box center [287, 86] width 6 height 6
click at [319, 152] on button "Next" at bounding box center [318, 153] width 29 height 15
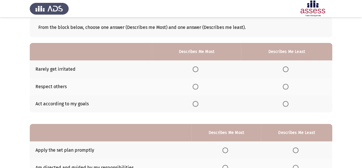
scroll to position [31, 0]
click at [198, 90] on th at bounding box center [196, 86] width 89 height 17
click at [196, 89] on span "Select an option" at bounding box center [196, 87] width 6 height 6
click at [196, 89] on input "Select an option" at bounding box center [196, 87] width 6 height 6
click at [287, 68] on span "Select an option" at bounding box center [286, 69] width 6 height 6
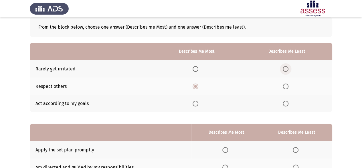
click at [287, 68] on input "Select an option" at bounding box center [286, 69] width 6 height 6
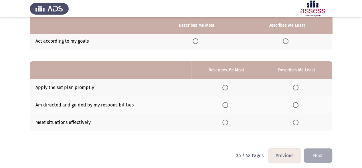
scroll to position [94, 0]
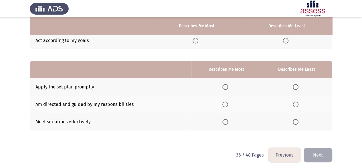
click at [224, 105] on span "Select an option" at bounding box center [226, 105] width 6 height 6
click at [224, 105] on input "Select an option" at bounding box center [226, 105] width 6 height 6
click at [214, 87] on th at bounding box center [227, 86] width 70 height 17
click at [223, 86] on span "Select an option" at bounding box center [226, 87] width 6 height 6
click at [223, 86] on input "Select an option" at bounding box center [226, 87] width 6 height 6
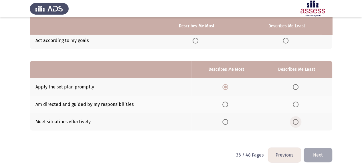
click at [296, 119] on span "Select an option" at bounding box center [296, 122] width 6 height 6
click at [296, 119] on input "Select an option" at bounding box center [296, 122] width 6 height 6
click at [312, 155] on button "Next" at bounding box center [318, 155] width 29 height 15
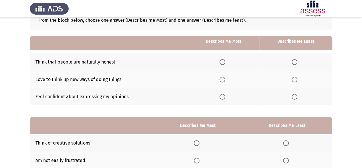
scroll to position [56, 0]
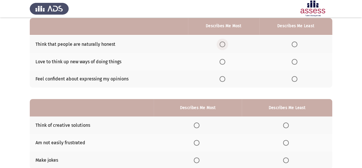
click at [224, 44] on span "Select an option" at bounding box center [223, 45] width 6 height 6
click at [224, 44] on input "Select an option" at bounding box center [223, 45] width 6 height 6
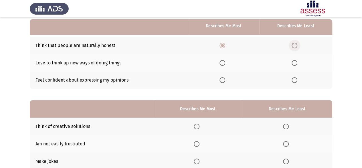
click at [298, 45] on span "Select an option" at bounding box center [295, 46] width 6 height 6
click at [298, 45] on input "Select an option" at bounding box center [295, 46] width 6 height 6
click at [222, 63] on span "Select an option" at bounding box center [223, 63] width 6 height 6
click at [222, 63] on input "Select an option" at bounding box center [223, 63] width 6 height 6
click at [222, 83] on th at bounding box center [223, 80] width 71 height 17
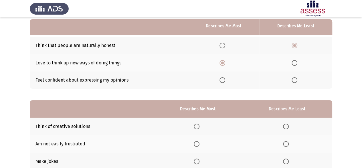
click at [222, 83] on th at bounding box center [223, 80] width 71 height 17
click at [222, 80] on span "Select an option" at bounding box center [223, 80] width 6 height 6
click at [222, 80] on input "Select an option" at bounding box center [223, 80] width 6 height 6
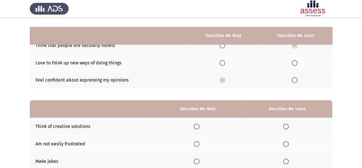
scroll to position [96, 0]
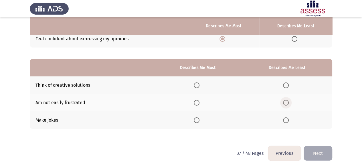
click at [285, 103] on span "Select an option" at bounding box center [286, 103] width 6 height 6
click at [285, 103] on input "Select an option" at bounding box center [286, 103] width 6 height 6
click at [202, 84] on label "Select an option" at bounding box center [198, 86] width 8 height 6
click at [200, 84] on input "Select an option" at bounding box center [197, 86] width 6 height 6
click at [293, 123] on th at bounding box center [287, 119] width 91 height 17
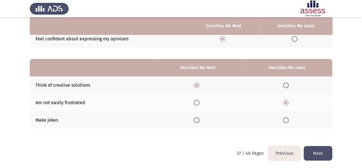
drag, startPoint x: 285, startPoint y: 120, endPoint x: 293, endPoint y: 123, distance: 8.8
click at [293, 123] on th at bounding box center [287, 119] width 91 height 17
click at [288, 122] on span "Select an option" at bounding box center [286, 120] width 6 height 6
click at [288, 122] on input "Select an option" at bounding box center [286, 120] width 6 height 6
click at [324, 147] on button "Next" at bounding box center [318, 153] width 29 height 15
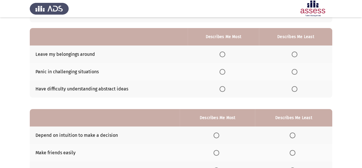
scroll to position [46, 0]
click at [294, 50] on th at bounding box center [295, 53] width 73 height 17
click at [295, 58] on th at bounding box center [295, 53] width 73 height 17
click at [293, 54] on span "Select an option" at bounding box center [295, 54] width 6 height 6
click at [293, 54] on input "Select an option" at bounding box center [295, 54] width 6 height 6
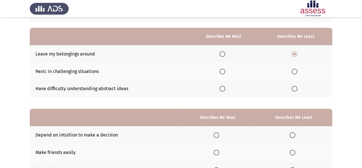
click at [221, 70] on span "Select an option" at bounding box center [223, 72] width 6 height 6
click at [221, 70] on input "Select an option" at bounding box center [223, 72] width 6 height 6
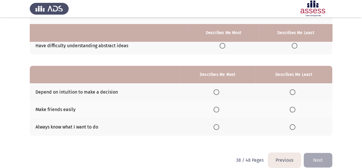
scroll to position [96, 0]
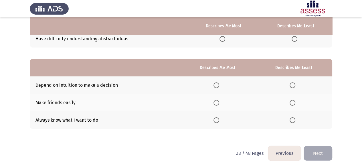
click at [290, 84] on th at bounding box center [293, 84] width 77 height 17
click at [292, 84] on span "Select an option" at bounding box center [293, 86] width 6 height 6
click at [292, 84] on input "Select an option" at bounding box center [293, 86] width 6 height 6
click at [218, 103] on span "Select an option" at bounding box center [217, 103] width 6 height 6
click at [218, 103] on input "Select an option" at bounding box center [217, 103] width 6 height 6
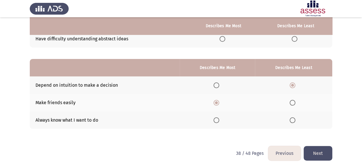
click at [316, 150] on button "Next" at bounding box center [318, 153] width 29 height 15
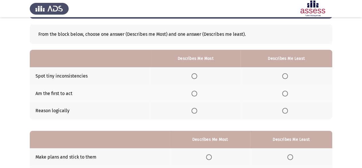
scroll to position [25, 0]
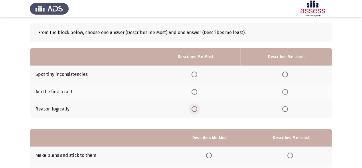
click at [194, 107] on span "Select an option" at bounding box center [195, 109] width 6 height 6
click at [194, 107] on input "Select an option" at bounding box center [195, 109] width 6 height 6
click at [284, 74] on span "Select an option" at bounding box center [285, 75] width 6 height 6
click at [284, 74] on input "Select an option" at bounding box center [285, 75] width 6 height 6
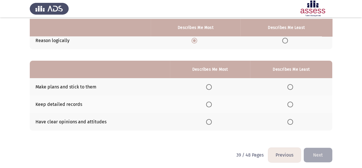
scroll to position [96, 0]
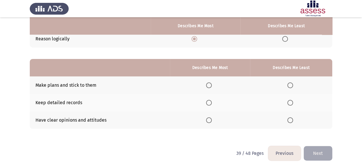
click at [210, 101] on span "Select an option" at bounding box center [209, 103] width 6 height 6
click at [210, 101] on input "Select an option" at bounding box center [209, 103] width 6 height 6
click at [293, 119] on span "Select an option" at bounding box center [291, 120] width 6 height 6
click at [293, 119] on input "Select an option" at bounding box center [291, 120] width 6 height 6
click at [321, 146] on button "Next" at bounding box center [318, 153] width 29 height 15
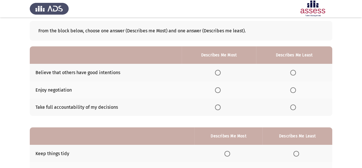
scroll to position [28, 0]
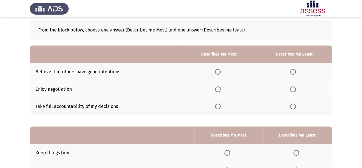
click at [219, 109] on span "Select an option" at bounding box center [218, 107] width 6 height 6
click at [219, 109] on input "Select an option" at bounding box center [218, 107] width 6 height 6
click at [294, 73] on span "Select an option" at bounding box center [293, 72] width 6 height 6
click at [294, 73] on input "Select an option" at bounding box center [293, 72] width 6 height 6
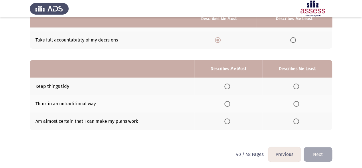
scroll to position [96, 0]
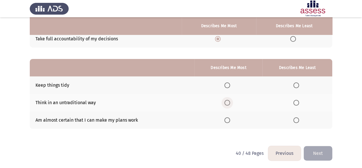
click at [226, 100] on span "Select an option" at bounding box center [228, 103] width 6 height 6
click at [226, 100] on input "Select an option" at bounding box center [228, 103] width 6 height 6
click at [300, 86] on label "Select an option" at bounding box center [298, 86] width 8 height 6
click at [299, 86] on input "Select an option" at bounding box center [297, 86] width 6 height 6
click at [318, 150] on button "Next" at bounding box center [318, 153] width 29 height 15
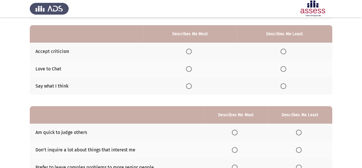
scroll to position [49, 0]
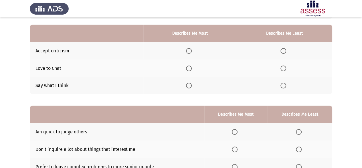
click at [190, 52] on span "Select an option" at bounding box center [189, 51] width 6 height 6
click at [190, 52] on input "Select an option" at bounding box center [189, 51] width 6 height 6
click at [286, 68] on span "Select an option" at bounding box center [284, 69] width 6 height 6
click at [286, 68] on input "Select an option" at bounding box center [284, 69] width 6 height 6
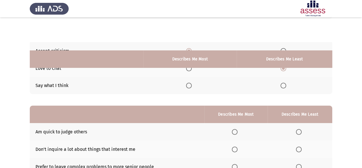
scroll to position [96, 0]
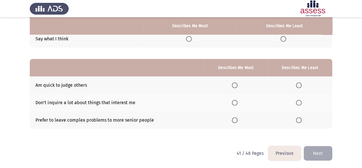
click at [299, 83] on span "Select an option" at bounding box center [299, 86] width 6 height 6
click at [299, 83] on input "Select an option" at bounding box center [299, 86] width 6 height 6
click at [298, 100] on span "Select an option" at bounding box center [299, 103] width 6 height 6
click at [298, 100] on input "Select an option" at bounding box center [299, 103] width 6 height 6
click at [237, 87] on span "Select an option" at bounding box center [235, 86] width 6 height 6
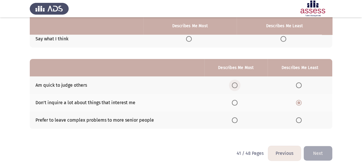
click at [237, 87] on input "Select an option" at bounding box center [235, 86] width 6 height 6
click at [315, 150] on button "Next" at bounding box center [318, 153] width 29 height 15
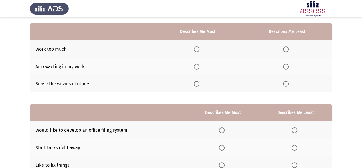
scroll to position [12, 0]
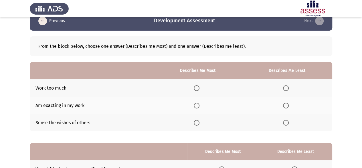
click at [198, 107] on span "Select an option" at bounding box center [197, 106] width 6 height 6
click at [198, 107] on input "Select an option" at bounding box center [197, 106] width 6 height 6
click at [283, 122] on th at bounding box center [287, 122] width 91 height 17
click at [285, 122] on span "Select an option" at bounding box center [286, 123] width 6 height 6
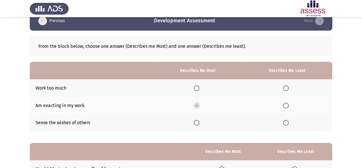
click at [285, 122] on input "Select an option" at bounding box center [286, 123] width 6 height 6
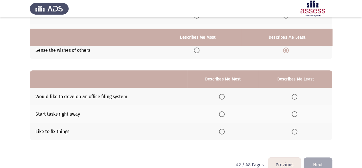
scroll to position [96, 0]
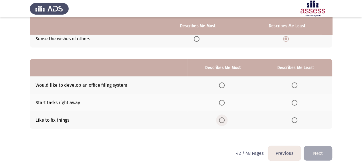
click at [224, 117] on span "Select an option" at bounding box center [222, 120] width 6 height 6
click at [224, 117] on input "Select an option" at bounding box center [222, 120] width 6 height 6
click at [294, 100] on span "Select an option" at bounding box center [295, 103] width 6 height 6
click at [294, 100] on input "Select an option" at bounding box center [295, 103] width 6 height 6
click at [312, 147] on button "Next" at bounding box center [318, 153] width 29 height 15
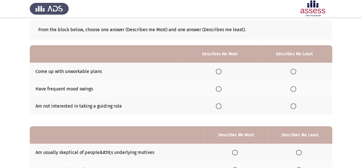
scroll to position [29, 0]
click at [295, 67] on th at bounding box center [295, 70] width 76 height 17
click at [296, 75] on th at bounding box center [295, 70] width 76 height 17
click at [294, 72] on span "Select an option" at bounding box center [294, 71] width 6 height 6
click at [294, 72] on input "Select an option" at bounding box center [294, 71] width 6 height 6
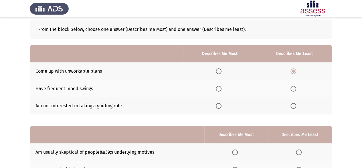
click at [221, 89] on span "Select an option" at bounding box center [219, 89] width 6 height 6
click at [221, 89] on input "Select an option" at bounding box center [219, 89] width 6 height 6
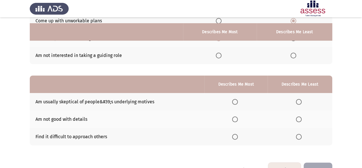
scroll to position [96, 0]
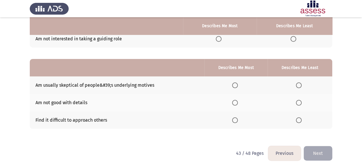
click at [299, 119] on span "Select an option" at bounding box center [299, 120] width 6 height 6
click at [299, 119] on input "Select an option" at bounding box center [299, 120] width 6 height 6
click at [233, 83] on th at bounding box center [236, 84] width 63 height 17
click at [235, 84] on span "Select an option" at bounding box center [235, 86] width 6 height 6
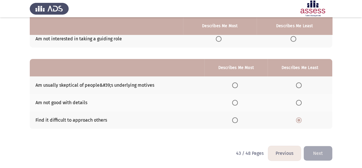
click at [235, 84] on input "Select an option" at bounding box center [235, 86] width 6 height 6
click at [316, 146] on button "Next" at bounding box center [318, 153] width 29 height 15
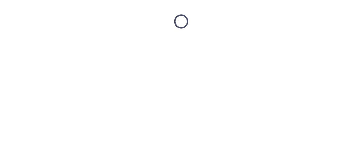
scroll to position [0, 0]
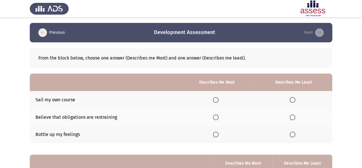
click at [291, 99] on span "Select an option" at bounding box center [293, 100] width 6 height 6
click at [291, 99] on input "Select an option" at bounding box center [293, 100] width 6 height 6
click at [216, 132] on span "Select an option" at bounding box center [216, 135] width 6 height 6
click at [216, 132] on input "Select an option" at bounding box center [216, 135] width 6 height 6
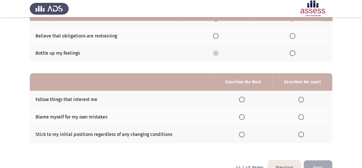
scroll to position [96, 0]
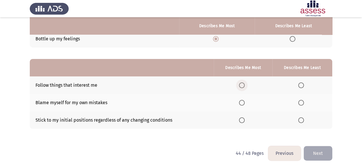
click at [243, 87] on span "Select an option" at bounding box center [242, 86] width 6 height 6
click at [243, 87] on input "Select an option" at bounding box center [242, 86] width 6 height 6
click at [298, 118] on th at bounding box center [303, 119] width 60 height 17
click at [300, 119] on span "Select an option" at bounding box center [301, 120] width 6 height 6
click at [300, 119] on input "Select an option" at bounding box center [301, 120] width 6 height 6
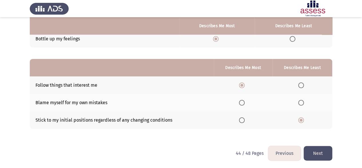
click at [239, 99] on th at bounding box center [243, 102] width 58 height 17
click at [242, 102] on span "Select an option" at bounding box center [242, 103] width 6 height 6
click at [242, 102] on input "Select an option" at bounding box center [242, 103] width 6 height 6
click at [325, 148] on button "Next" at bounding box center [318, 153] width 29 height 15
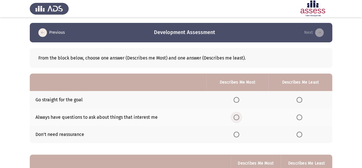
click at [239, 115] on span "Select an option" at bounding box center [237, 118] width 6 height 6
click at [239, 115] on input "Select an option" at bounding box center [237, 118] width 6 height 6
click at [298, 136] on span "Select an option" at bounding box center [300, 135] width 6 height 6
click at [298, 136] on input "Select an option" at bounding box center [300, 135] width 6 height 6
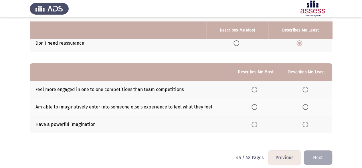
scroll to position [96, 0]
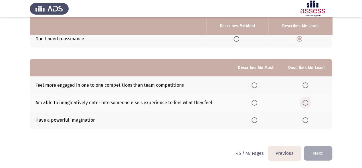
click at [305, 103] on span "Select an option" at bounding box center [306, 103] width 6 height 6
click at [305, 103] on input "Select an option" at bounding box center [306, 103] width 6 height 6
click at [306, 120] on span "Select an option" at bounding box center [306, 120] width 6 height 6
click at [306, 120] on input "Select an option" at bounding box center [306, 120] width 6 height 6
click at [251, 104] on th at bounding box center [256, 102] width 50 height 17
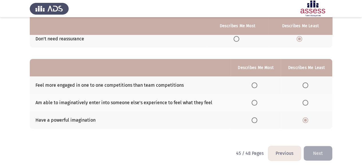
click at [253, 102] on span "Select an option" at bounding box center [255, 103] width 6 height 6
click at [253, 102] on input "Select an option" at bounding box center [255, 103] width 6 height 6
click at [313, 150] on button "Next" at bounding box center [318, 153] width 29 height 15
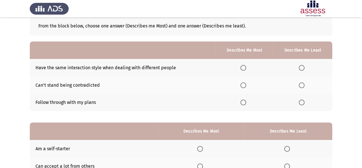
scroll to position [32, 0]
click at [301, 66] on span "Select an option" at bounding box center [302, 68] width 6 height 6
click at [301, 66] on input "Select an option" at bounding box center [302, 68] width 6 height 6
click at [243, 101] on span "Select an option" at bounding box center [244, 102] width 6 height 6
click at [243, 101] on input "Select an option" at bounding box center [244, 102] width 6 height 6
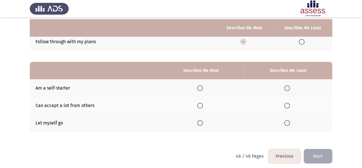
scroll to position [96, 0]
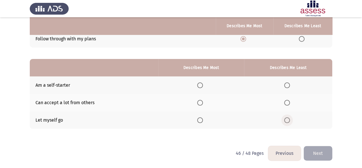
click at [289, 118] on span "Select an option" at bounding box center [287, 120] width 6 height 6
click at [289, 118] on input "Select an option" at bounding box center [287, 120] width 6 height 6
click at [203, 85] on span "Select an option" at bounding box center [200, 86] width 6 height 6
click at [203, 85] on input "Select an option" at bounding box center [200, 86] width 6 height 6
click at [317, 155] on button "Next" at bounding box center [318, 153] width 29 height 15
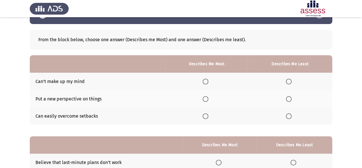
scroll to position [19, 0]
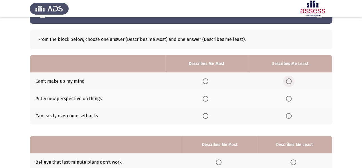
click at [289, 78] on span "Select an option" at bounding box center [289, 81] width 6 height 6
click at [289, 78] on input "Select an option" at bounding box center [289, 81] width 6 height 6
click at [205, 116] on span "Select an option" at bounding box center [206, 116] width 6 height 6
click at [205, 116] on input "Select an option" at bounding box center [206, 116] width 6 height 6
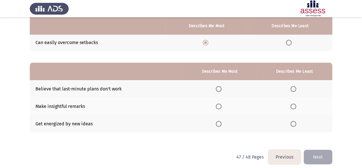
scroll to position [96, 0]
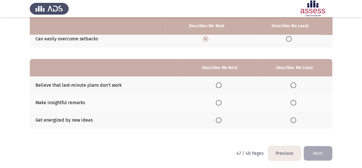
click at [222, 101] on span "Select an option" at bounding box center [219, 103] width 6 height 6
click at [222, 101] on input "Select an option" at bounding box center [219, 103] width 6 height 6
click at [217, 122] on th at bounding box center [220, 119] width 74 height 17
click at [220, 119] on span "Select an option" at bounding box center [219, 120] width 6 height 6
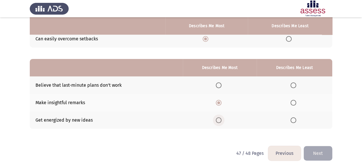
click at [220, 119] on input "Select an option" at bounding box center [219, 120] width 6 height 6
click at [292, 90] on th at bounding box center [295, 84] width 76 height 17
click at [294, 85] on span "Select an option" at bounding box center [294, 86] width 6 height 6
click at [294, 85] on input "Select an option" at bounding box center [294, 86] width 6 height 6
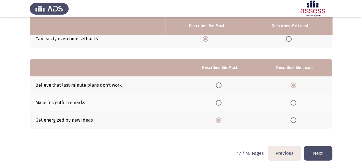
click at [316, 147] on button "Next" at bounding box center [318, 153] width 29 height 15
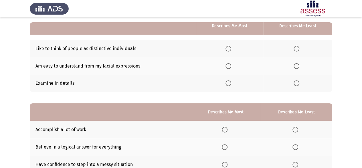
scroll to position [52, 0]
click at [231, 48] on span "Select an option" at bounding box center [229, 49] width 6 height 6
click at [231, 48] on input "Select an option" at bounding box center [229, 49] width 6 height 6
click at [296, 66] on span "Select an option" at bounding box center [297, 66] width 6 height 6
click at [296, 66] on input "Select an option" at bounding box center [297, 66] width 6 height 6
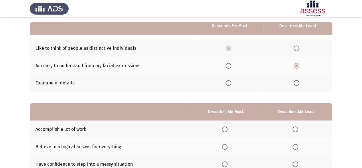
scroll to position [96, 0]
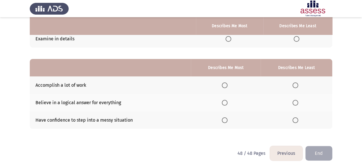
click at [224, 84] on span "Select an option" at bounding box center [225, 86] width 6 height 6
click at [224, 84] on input "Select an option" at bounding box center [225, 86] width 6 height 6
click at [296, 120] on span "Select an option" at bounding box center [296, 120] width 6 height 6
click at [296, 120] on input "Select an option" at bounding box center [296, 120] width 6 height 6
click at [322, 150] on button "End" at bounding box center [319, 153] width 27 height 15
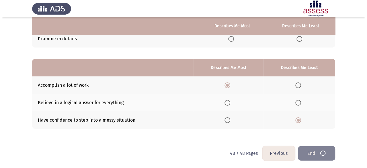
scroll to position [0, 0]
